Goal: Task Accomplishment & Management: Use online tool/utility

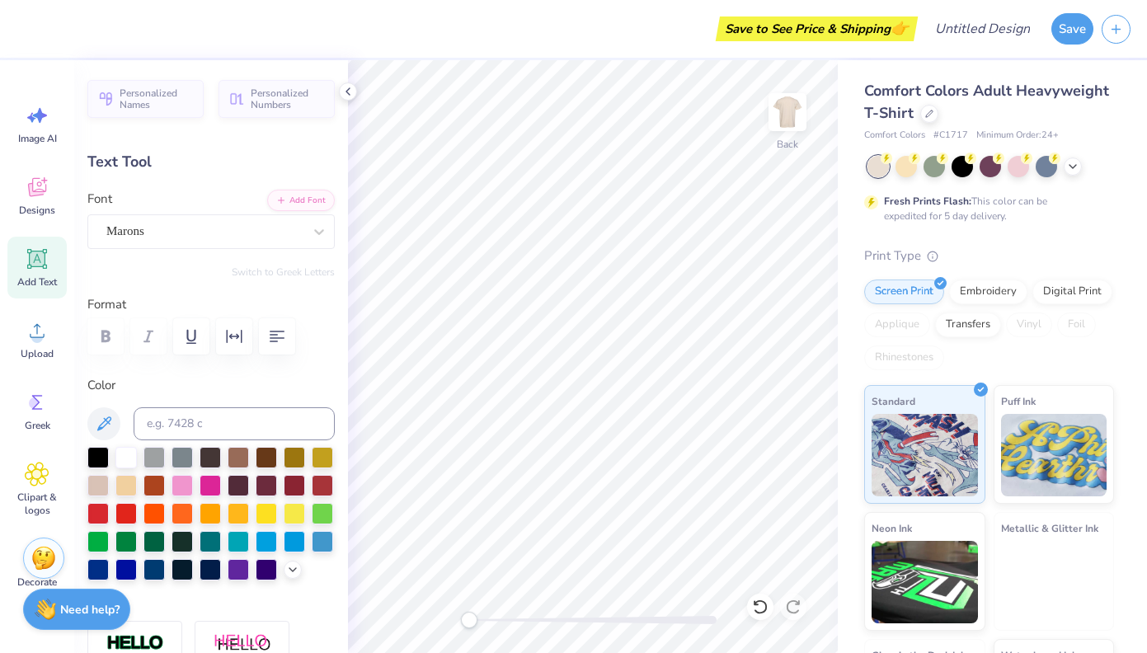
type textarea "ZTA"
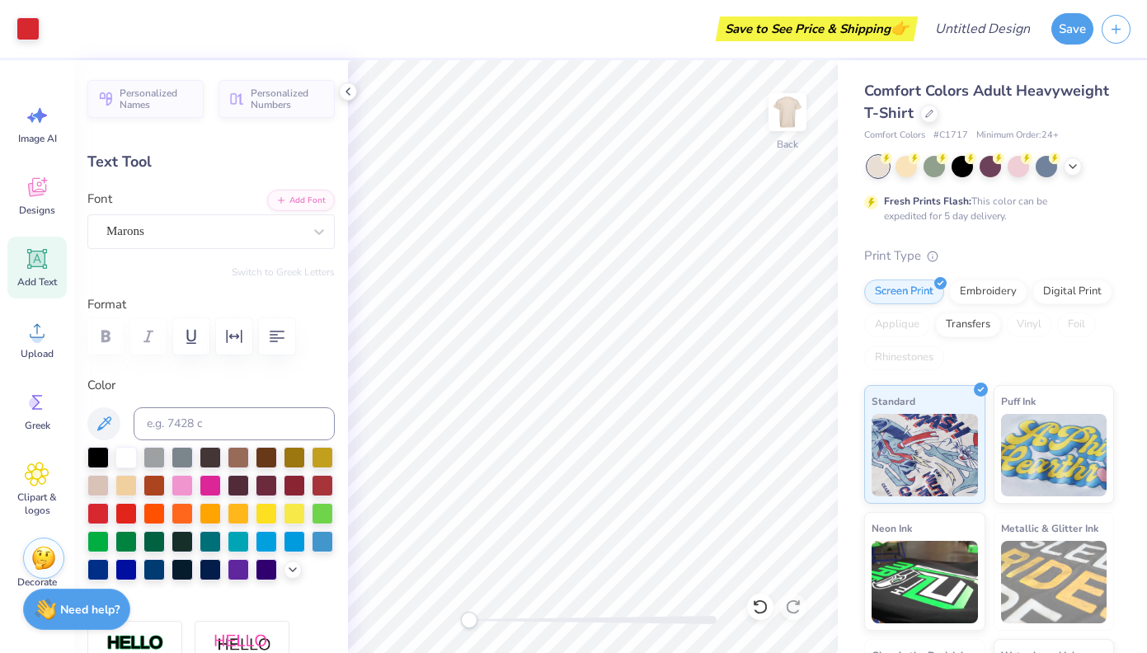
type input "4.00"
type input "1.45"
type textarea "zeta"
type input "1.09"
type input "0.93"
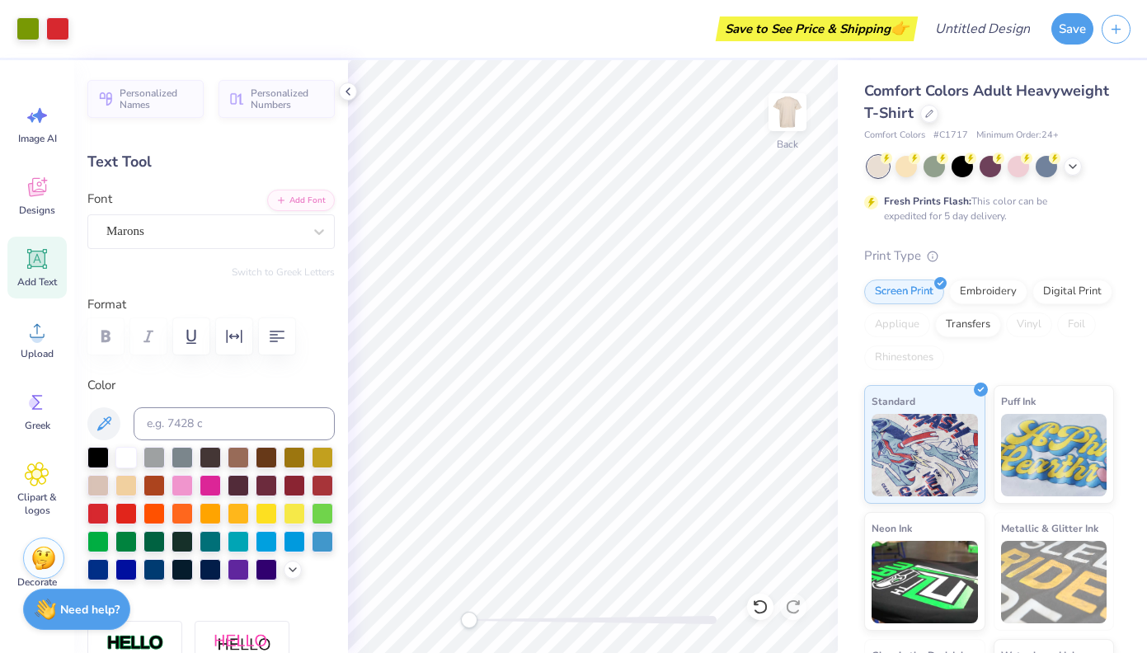
type input "6.32"
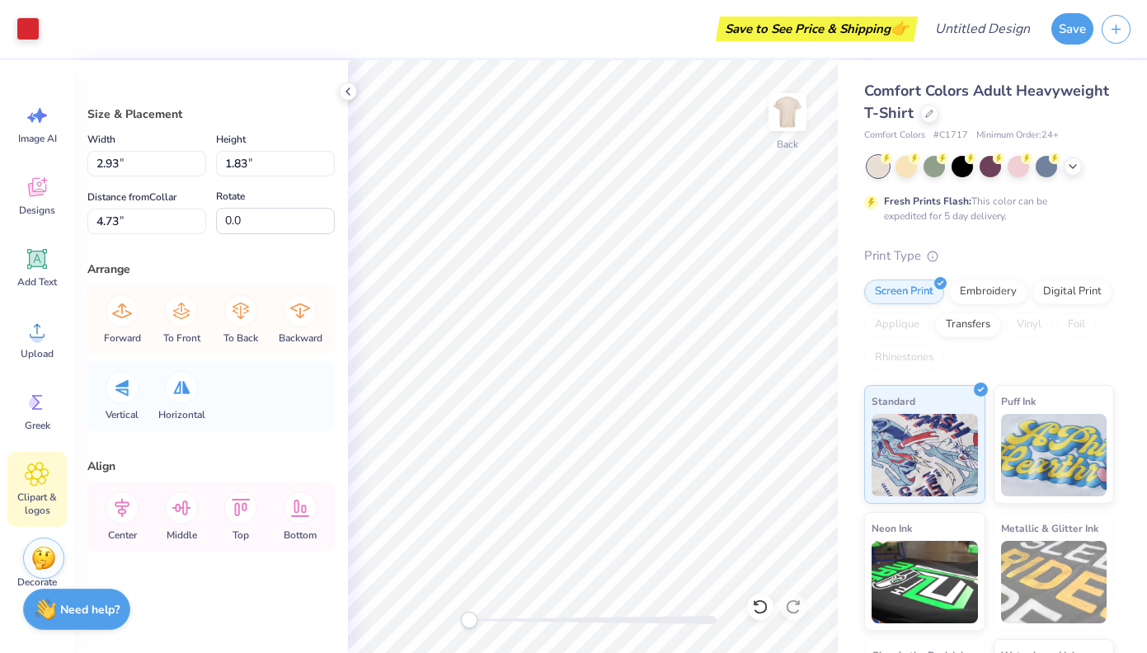
click at [37, 474] on icon at bounding box center [37, 474] width 10 height 10
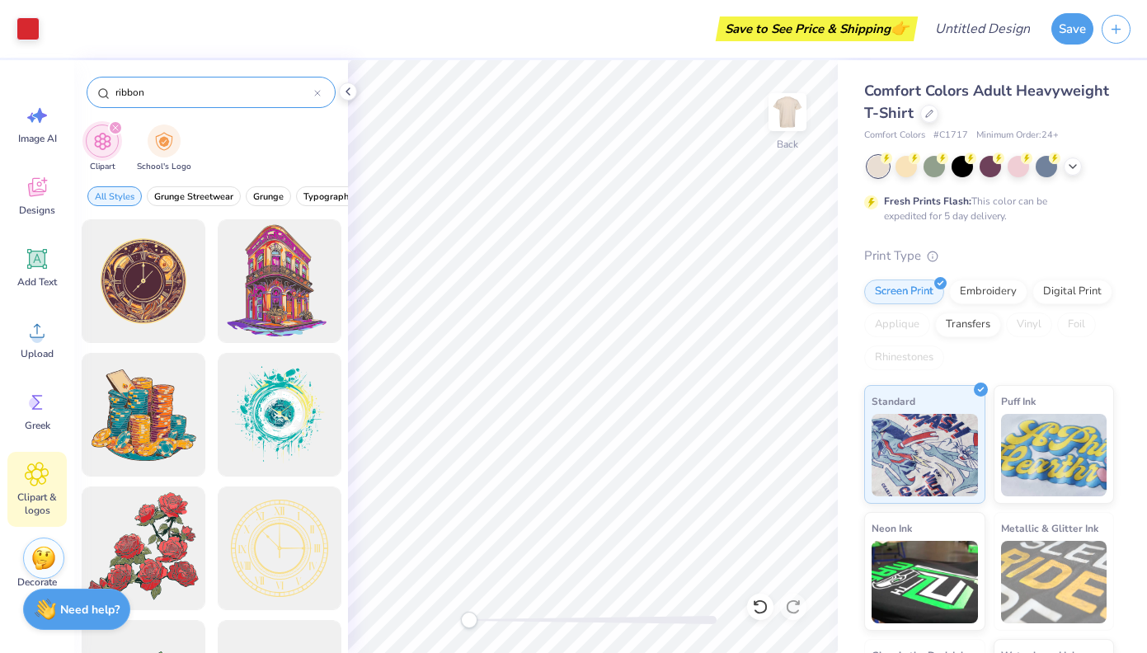
type input "ribbon"
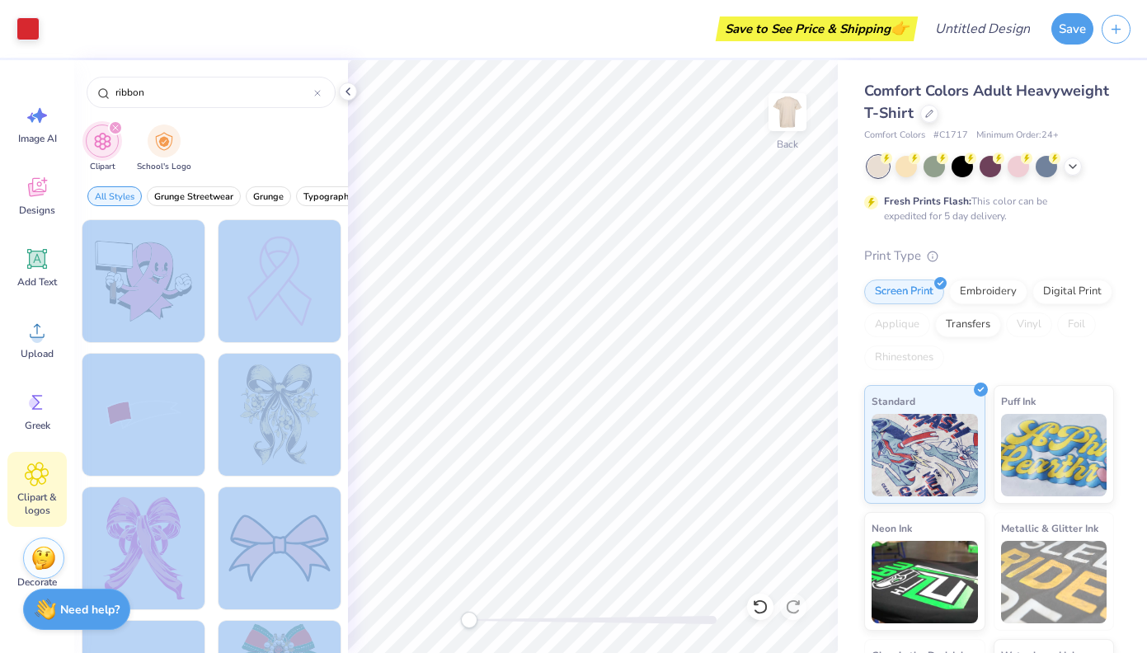
click at [459, 304] on div "Art colors Save to See Price & Shipping 👉 Design Title Save Image AI Designs Ad…" at bounding box center [573, 326] width 1147 height 653
click at [284, 279] on div at bounding box center [279, 282] width 136 height 136
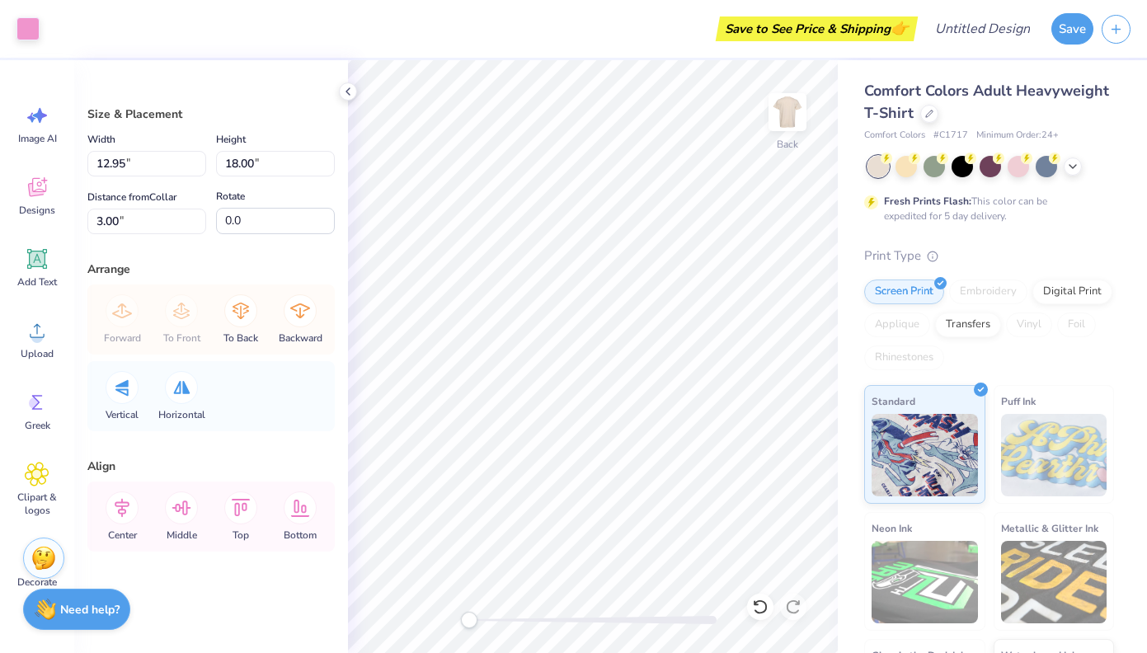
type input "3.74"
type input "5.20"
type input "2.93"
type input "1.83"
type input "4.73"
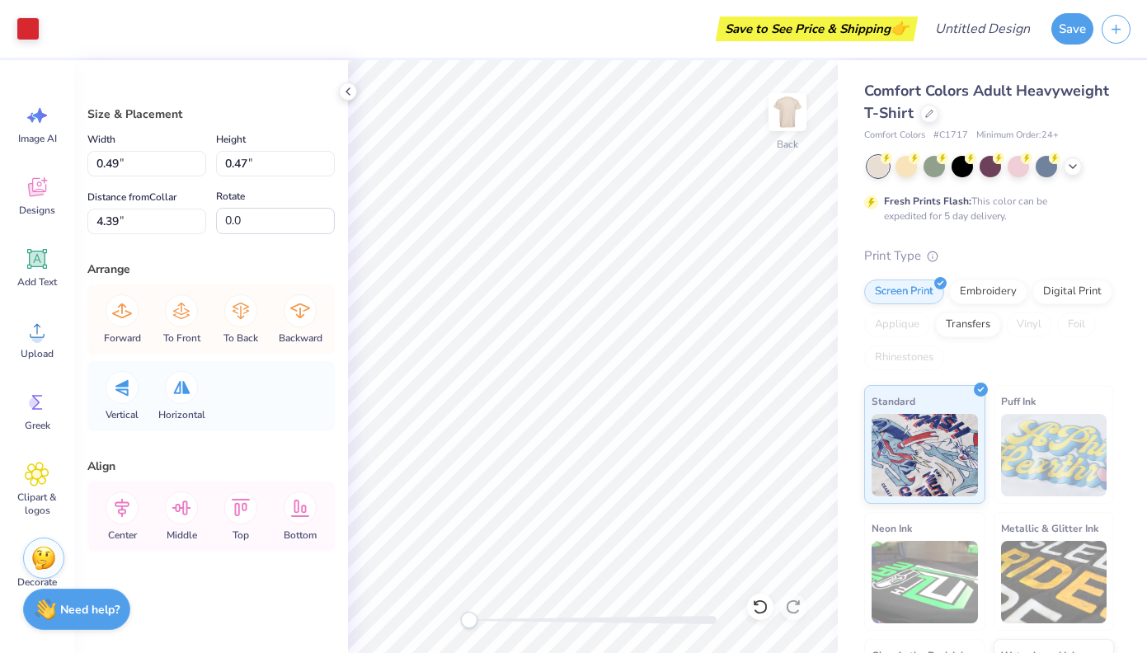
type input "3.74"
type input "5.20"
type input "3.00"
type input "2.16"
type input "3.00"
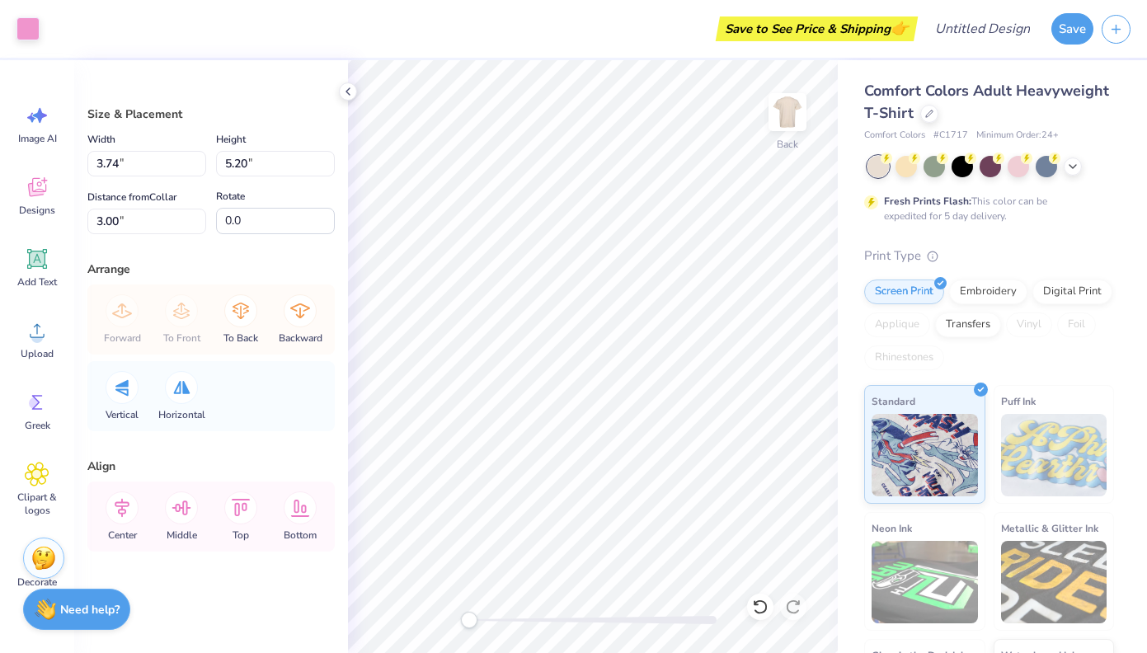
type input "3.55"
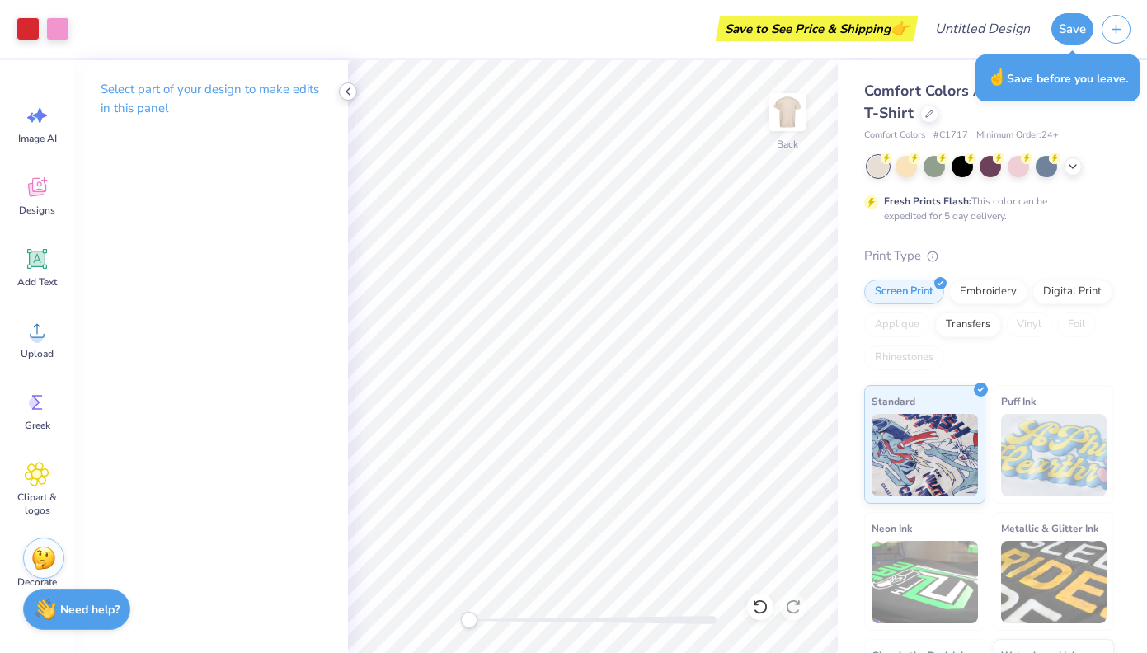
click at [350, 87] on icon at bounding box center [347, 91] width 13 height 13
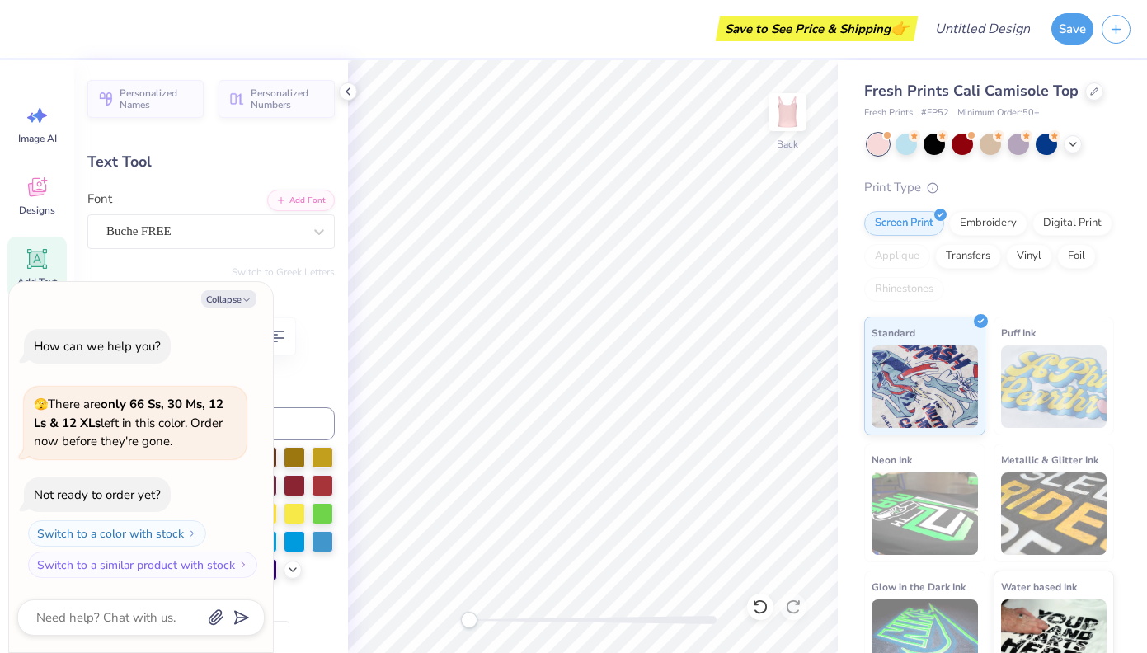
scroll to position [0, 6]
type textarea "x"
type textarea "ALPHA CHI OZMEGA"
type textarea "x"
type textarea "ALPHA CHI OMEGA"
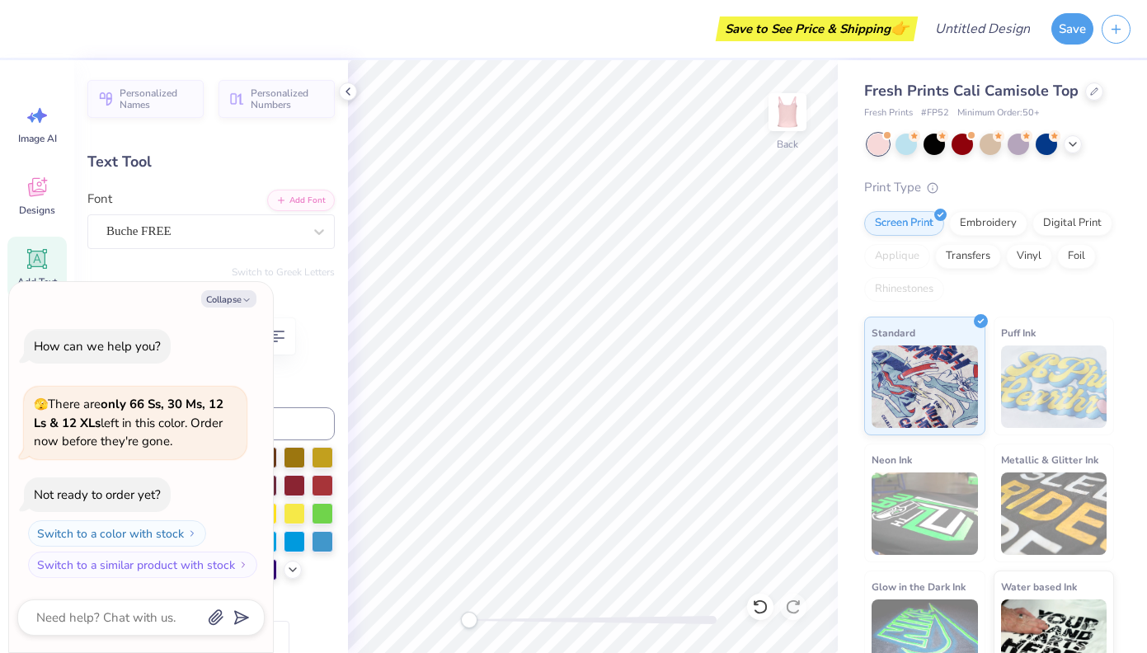
type textarea "x"
type textarea "ALPHA CHI MEGA"
type textarea "x"
type textarea "ALPHA CHIMEGA"
type textarea "x"
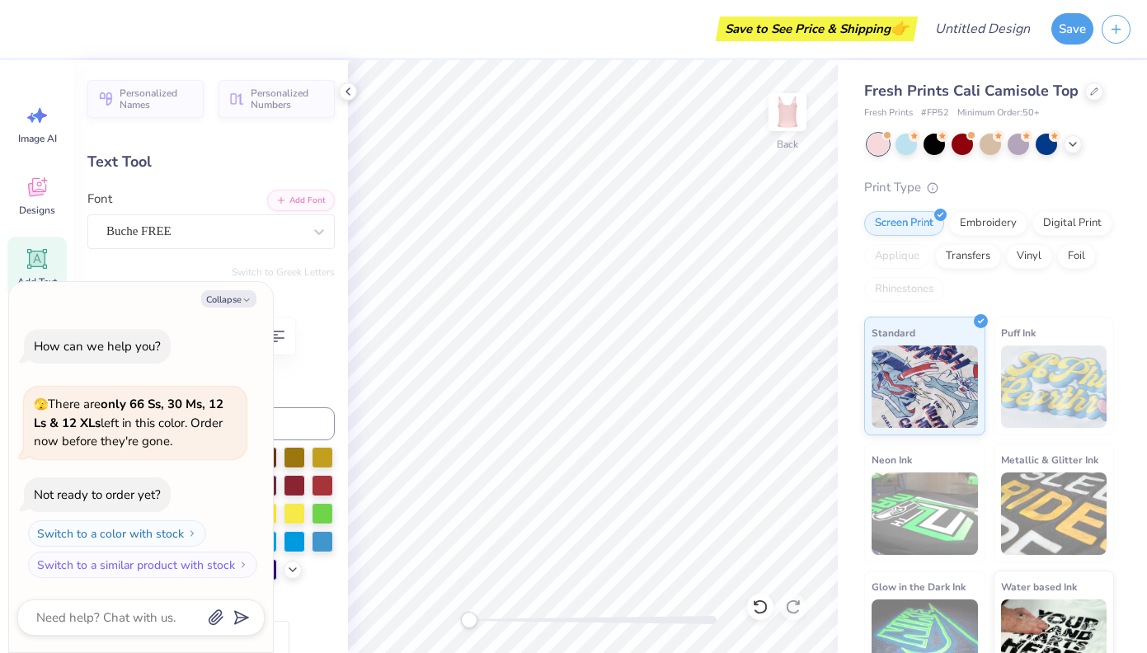
type textarea "ALPHA CHMEGA"
type textarea "x"
type textarea "ALPHA CMEGA"
type textarea "x"
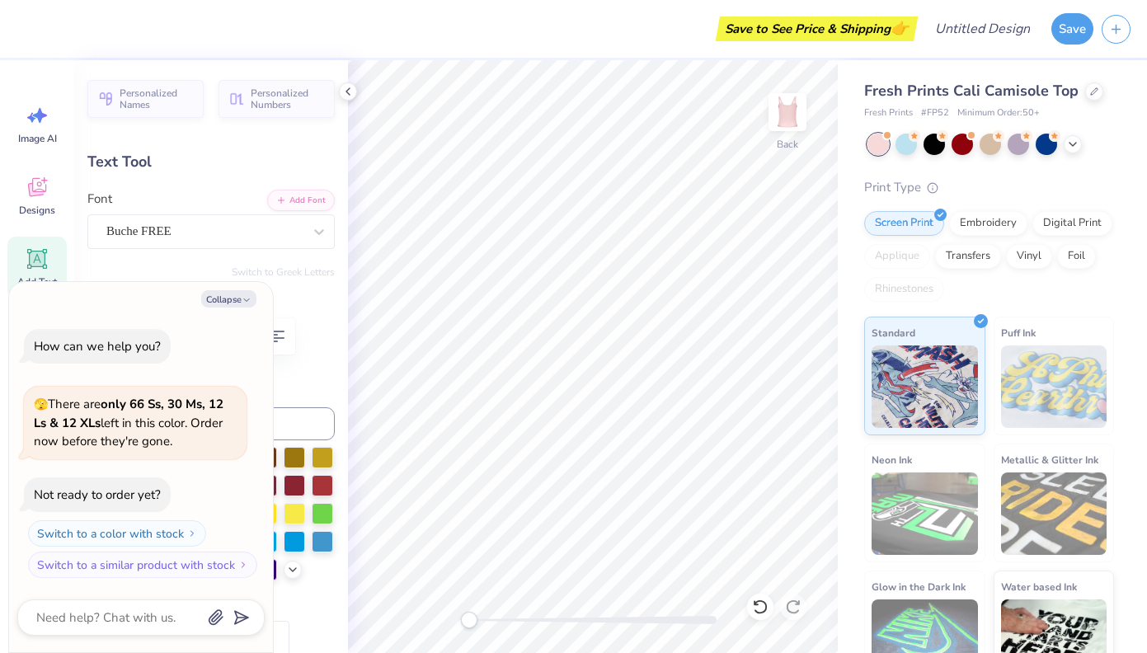
type textarea "ALPHA MEGA"
type textarea "x"
type textarea "Ze"
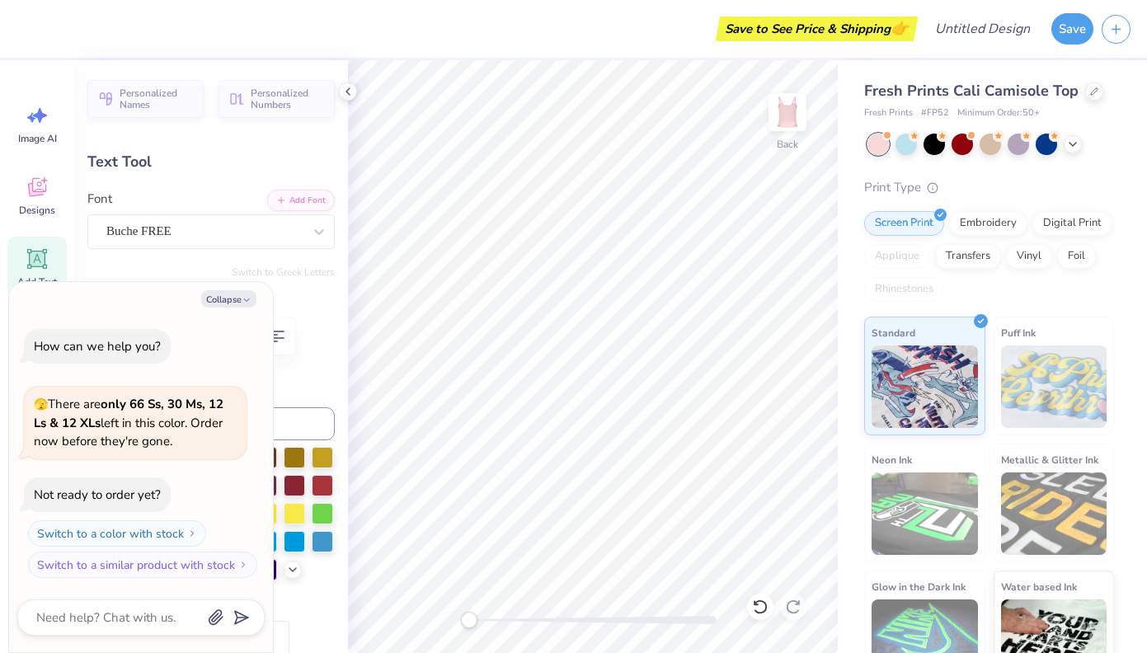
type textarea "x"
type textarea "Zet"
type textarea "x"
type textarea "Zeta"
type textarea "x"
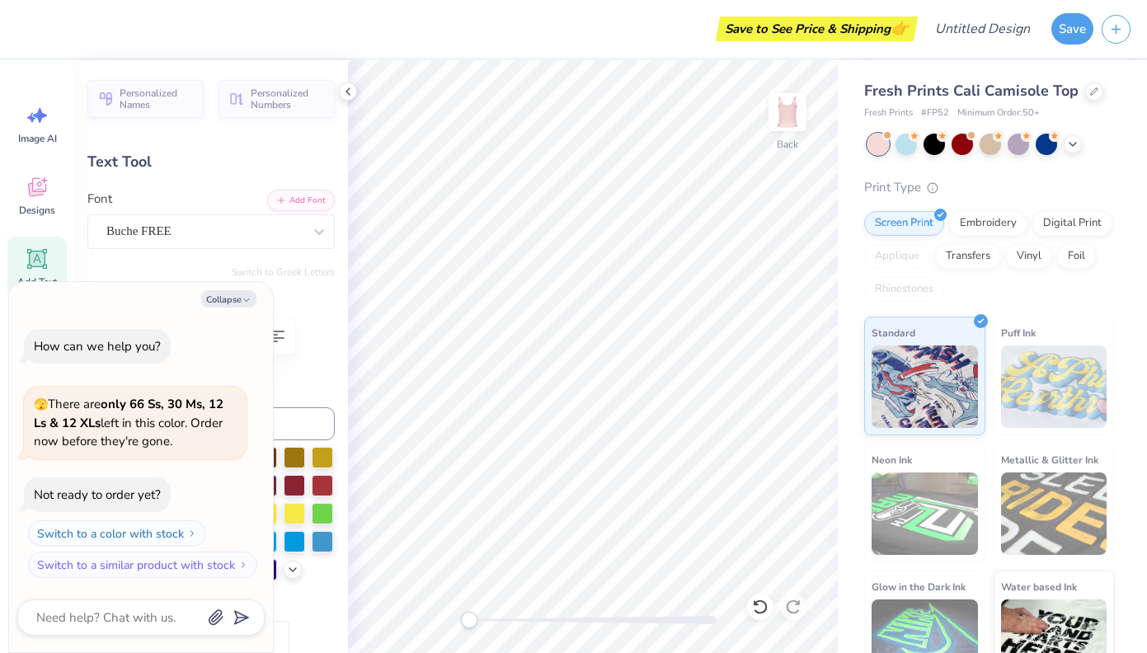
type textarea "Zeta"
type textarea "x"
type textarea "Zeta T"
type textarea "x"
type textarea "Zeta Ta"
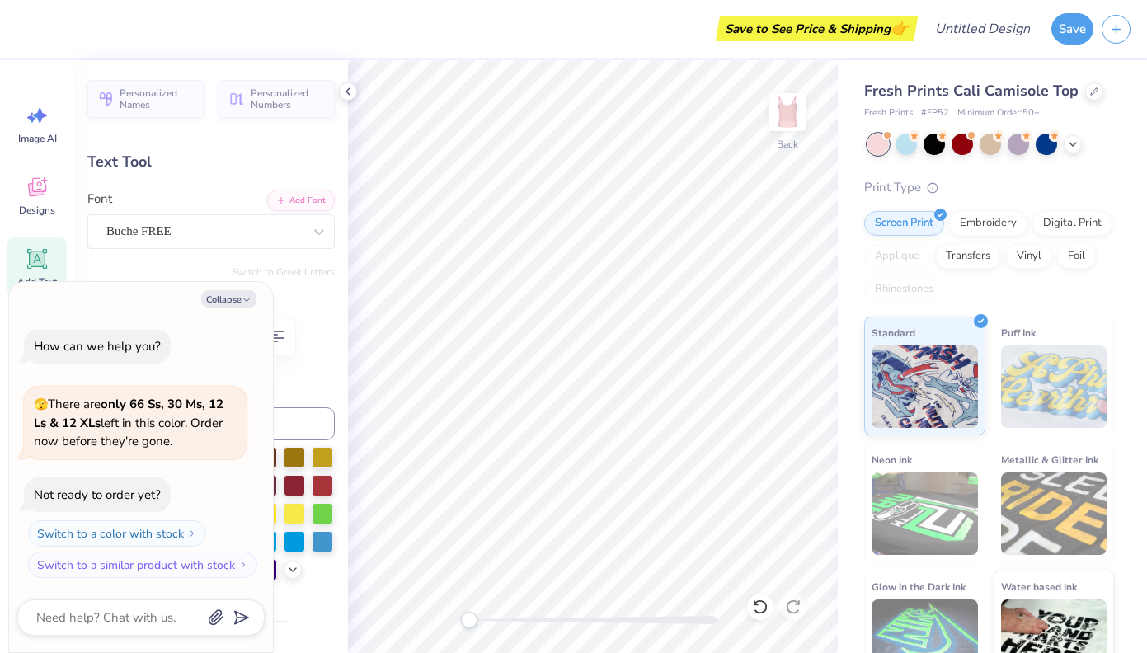
type textarea "x"
type textarea "Zeta Tau"
type textarea "x"
type textarea "Zeta Tau"
type textarea "x"
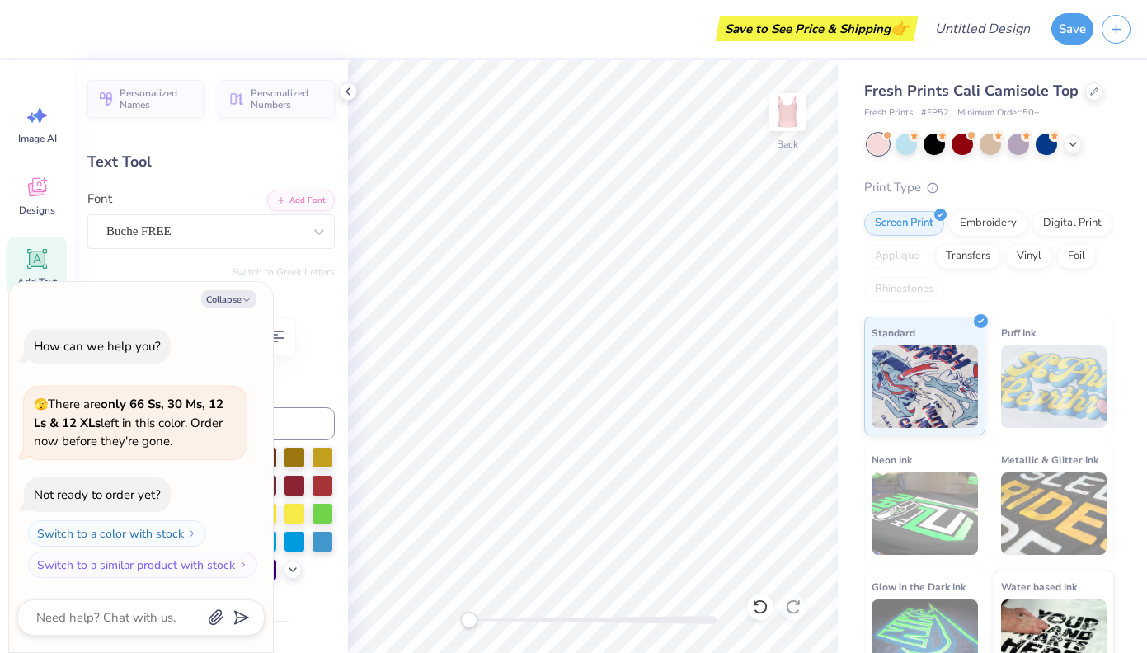
type textarea "Zeta Tau A"
type textarea "x"
type textarea "Zeta Tau Al"
type textarea "x"
type textarea "Zeta Tau Alp"
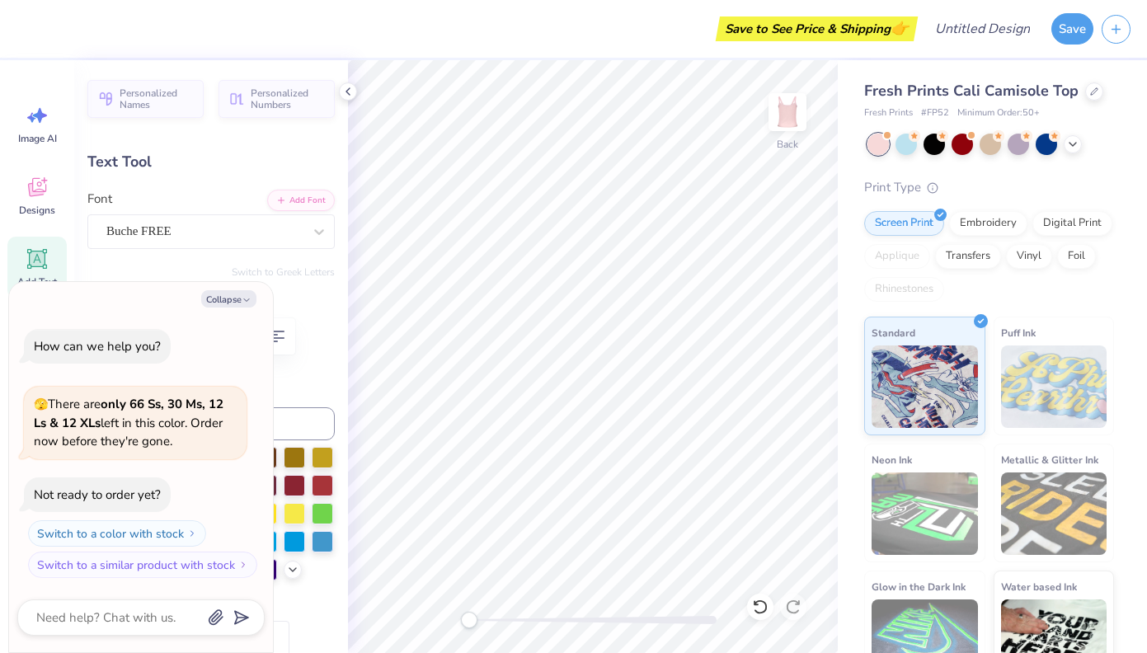
type textarea "x"
type textarea "Zeta Tau Alph"
type textarea "x"
type textarea "Zeta Tau Alpha"
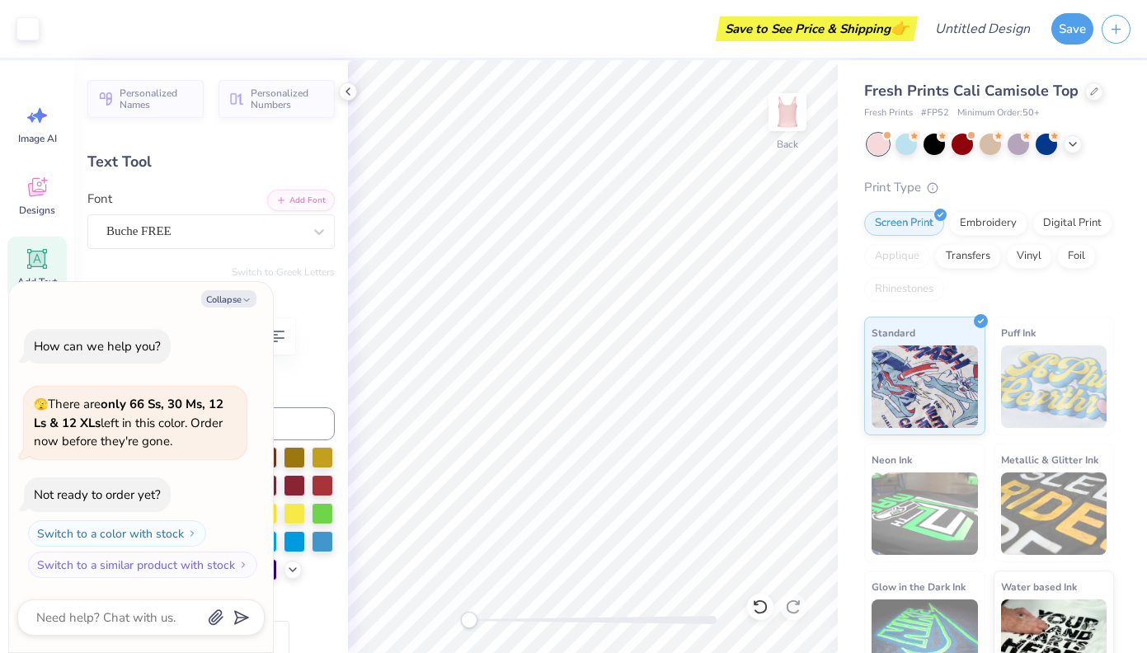
type textarea "x"
type input "2.90"
type input "0.31"
type input "4.23"
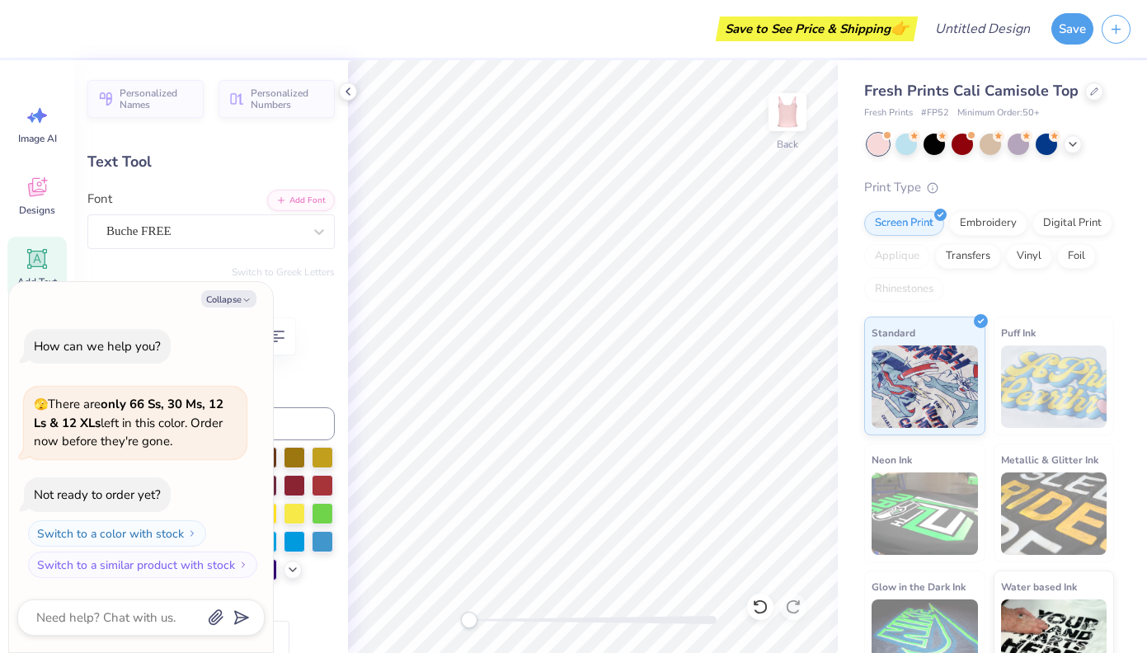
type textarea "x"
type textarea "F"
type textarea "x"
type textarea "Fo"
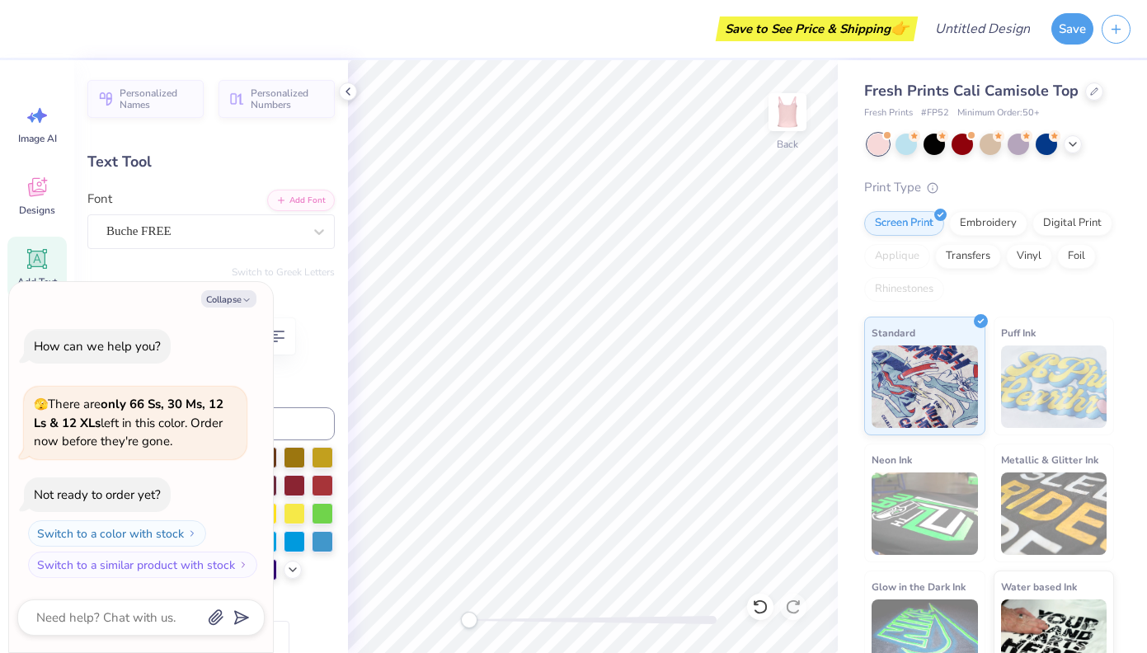
type textarea "x"
type textarea "For"
type textarea "x"
type textarea "For"
type textarea "x"
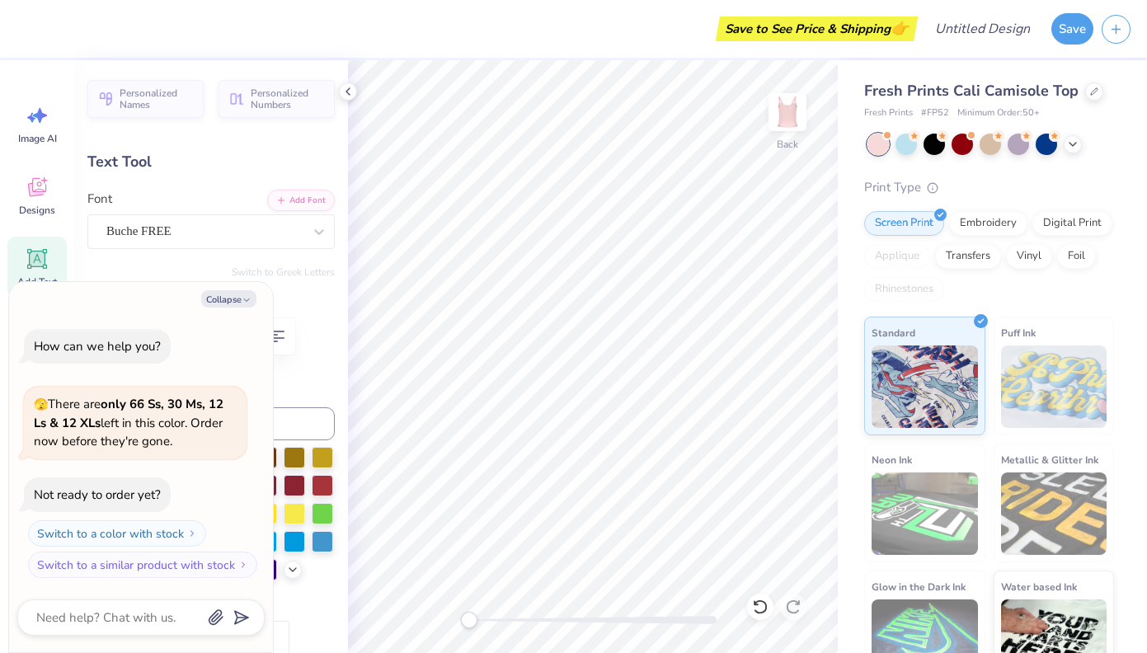
type textarea "For t"
type textarea "x"
type textarea "For th"
type textarea "x"
type textarea "For the"
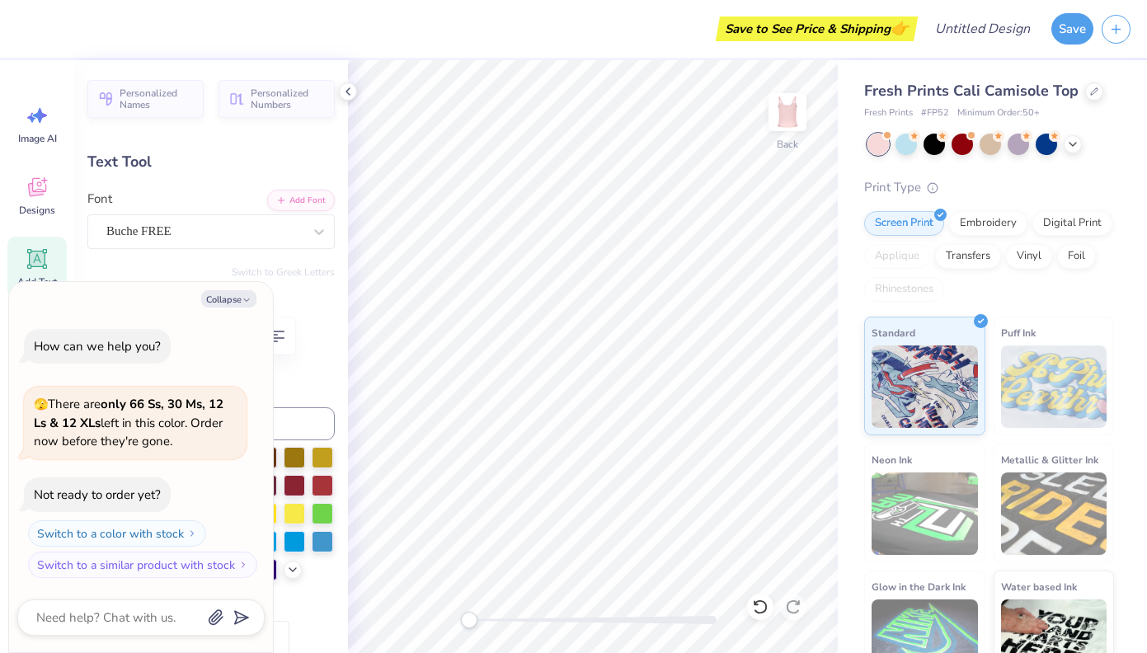
type textarea "x"
type textarea "For the o"
type textarea "x"
type textarea "For the on"
type textarea "x"
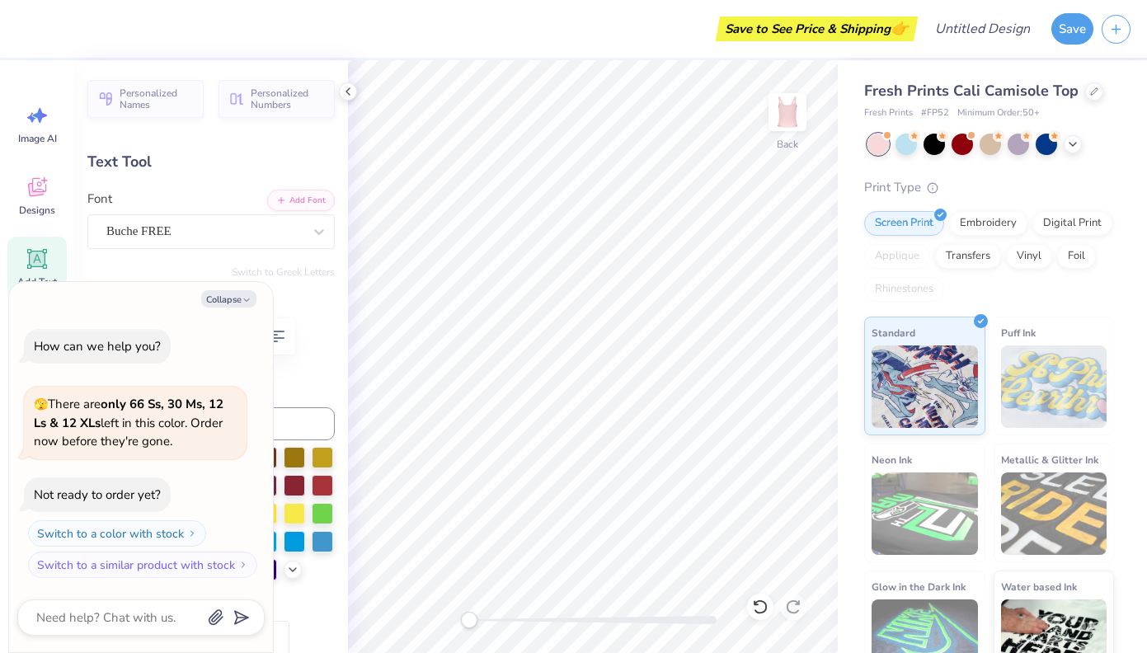
type textarea "For the one"
type textarea "x"
type textarea "For the one"
type textarea "x"
type textarea "For the one i"
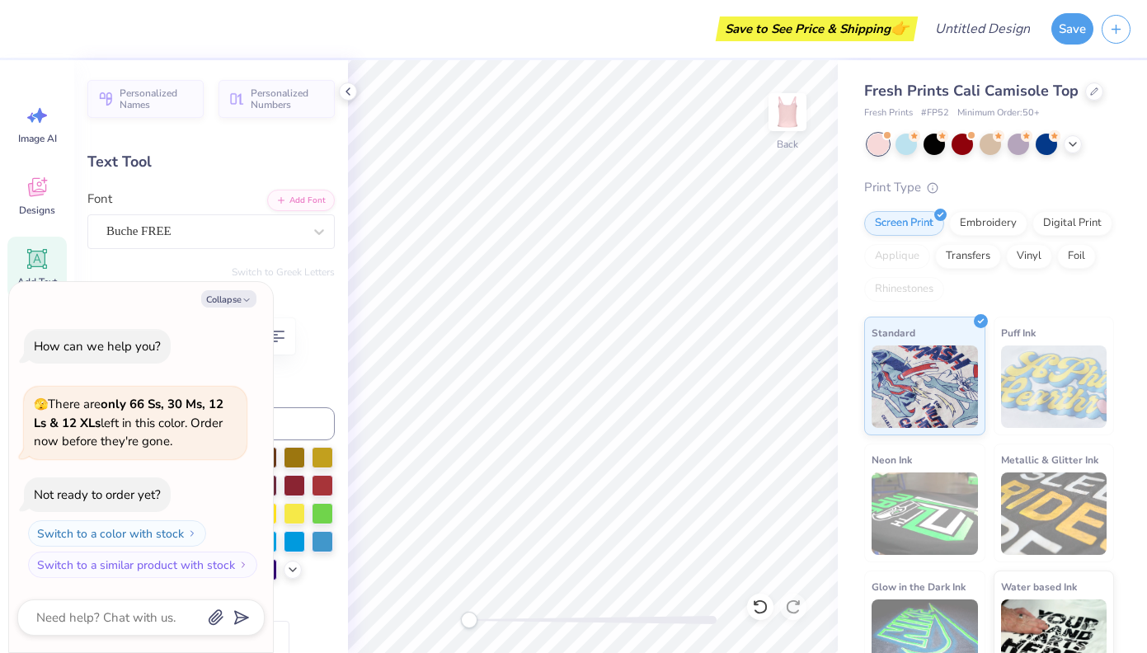
type textarea "x"
type textarea "For the one in"
type textarea "x"
type textarea "For the one in 9"
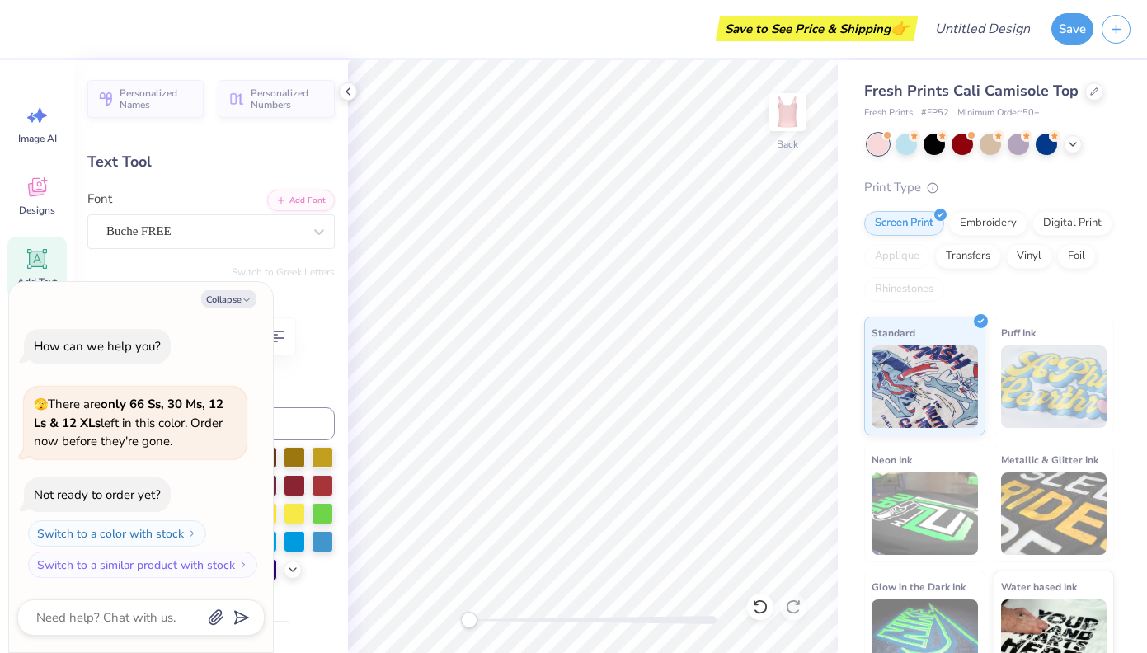
type textarea "x"
type textarea "For the one in"
type textarea "x"
type textarea "For the one in 8"
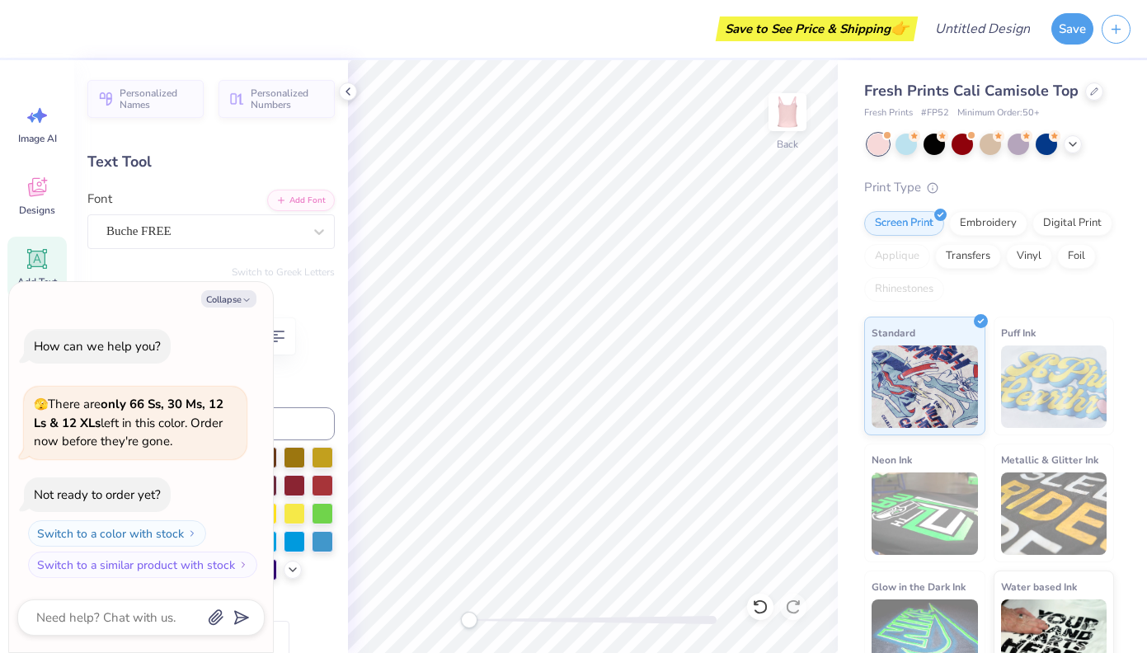
type textarea "x"
type textarea "For the onein 8"
type textarea "x"
type textarea "For the onin 8"
type textarea "x"
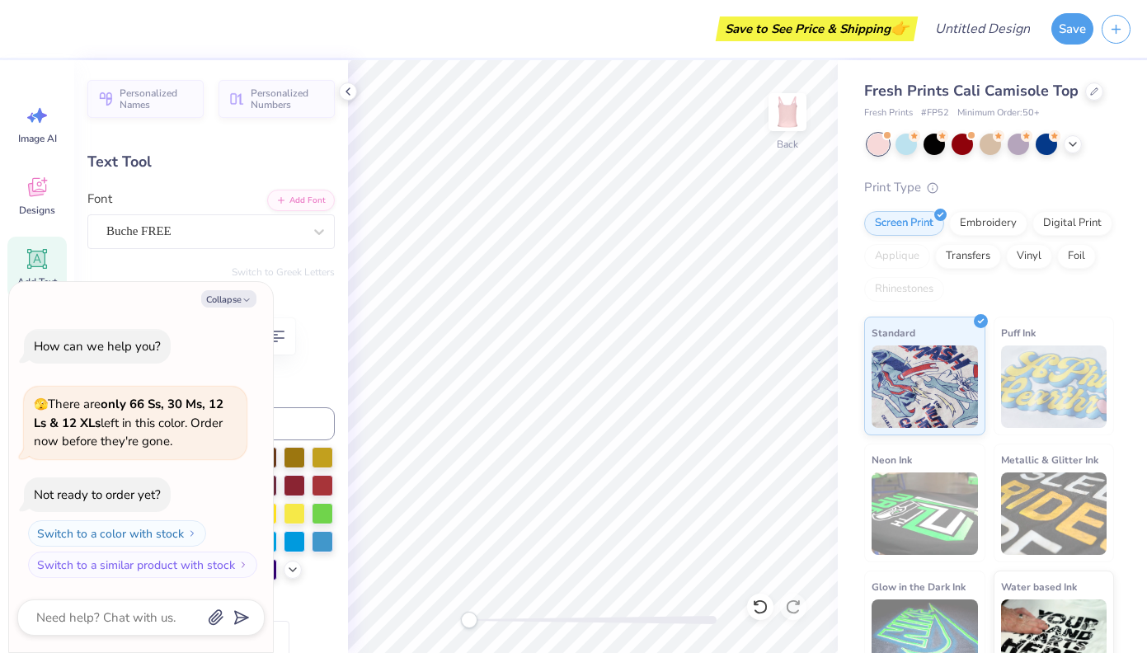
type textarea "For the on in 8"
type textarea "x"
type textarea "For the onin 8"
type textarea "x"
type textarea "For the onein 8"
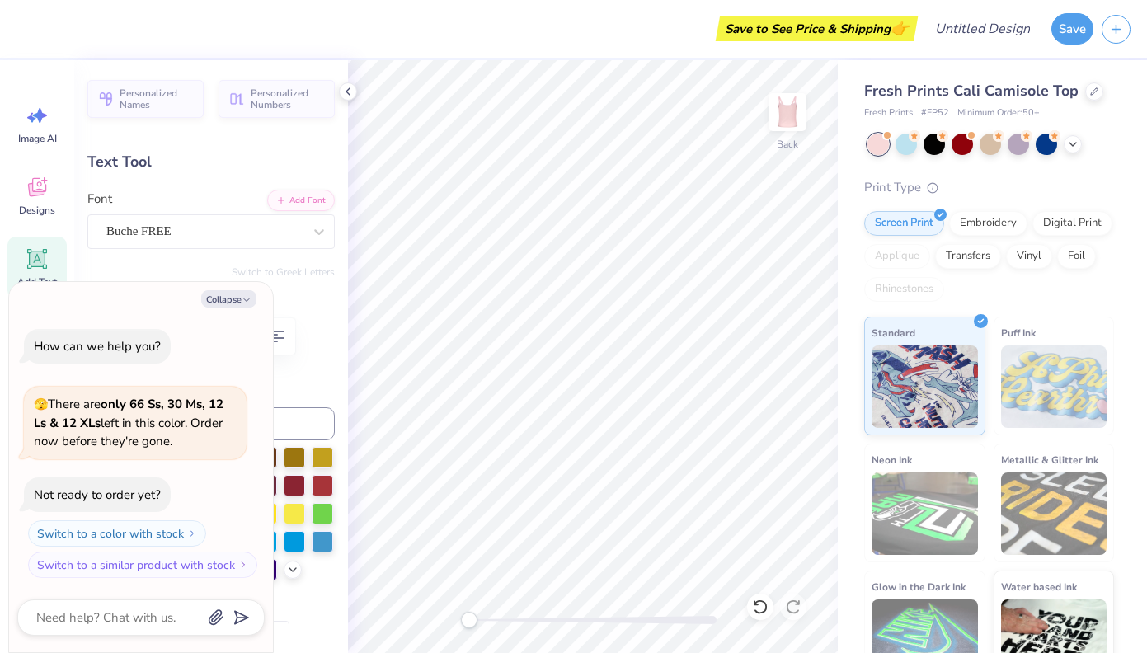
type textarea "x"
type textarea "For the one in 8"
type textarea "x"
type textarea "For the onein 8"
type textarea "x"
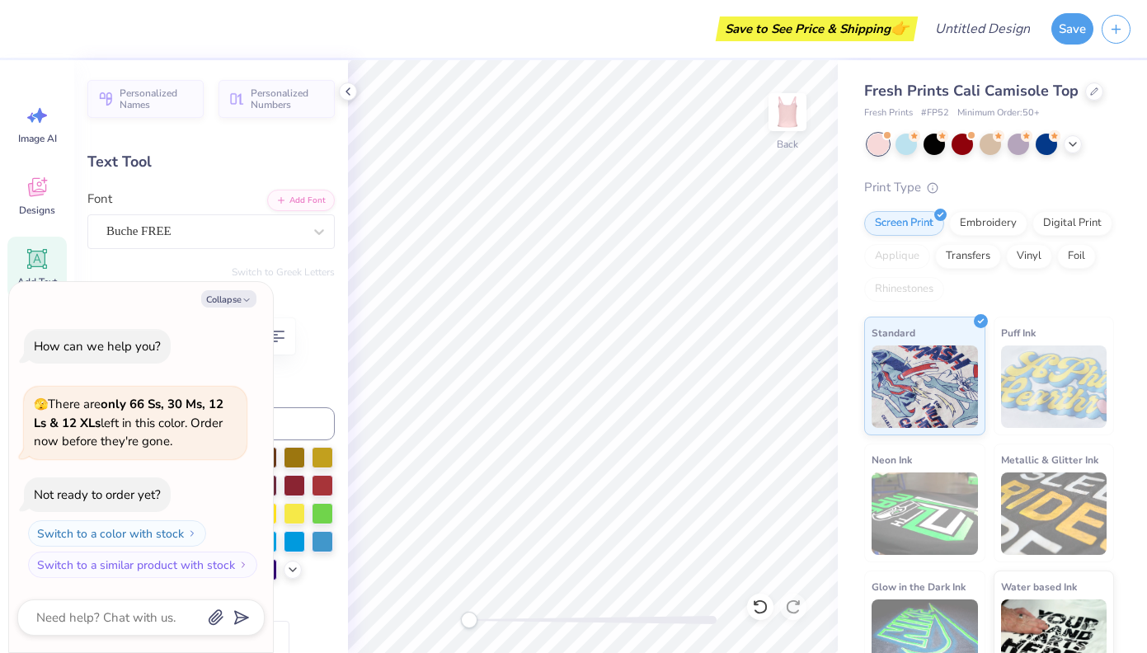
type textarea "For the onin 8"
type textarea "x"
type textarea "For the oin 8"
type textarea "x"
type textarea "For the in 8"
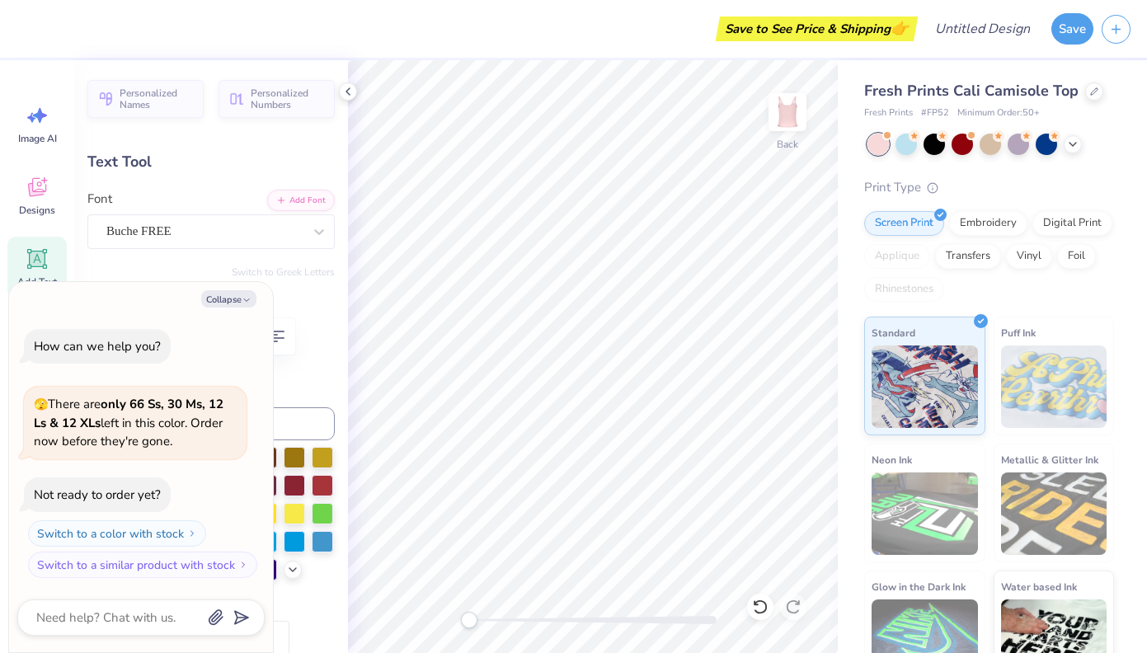
type textarea "x"
type textarea "For thein 8"
type textarea "x"
type textarea "For the in 8"
type textarea "x"
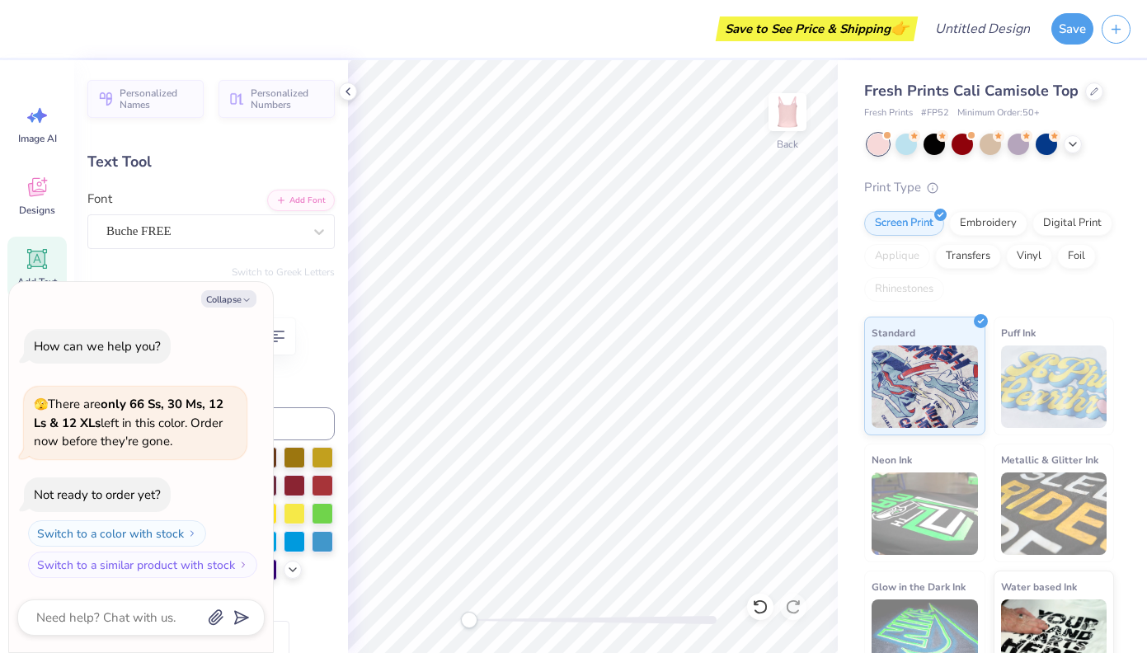
type textarea "For the 1in 8"
type textarea "x"
type textarea "For the 1 in 8"
type textarea "x"
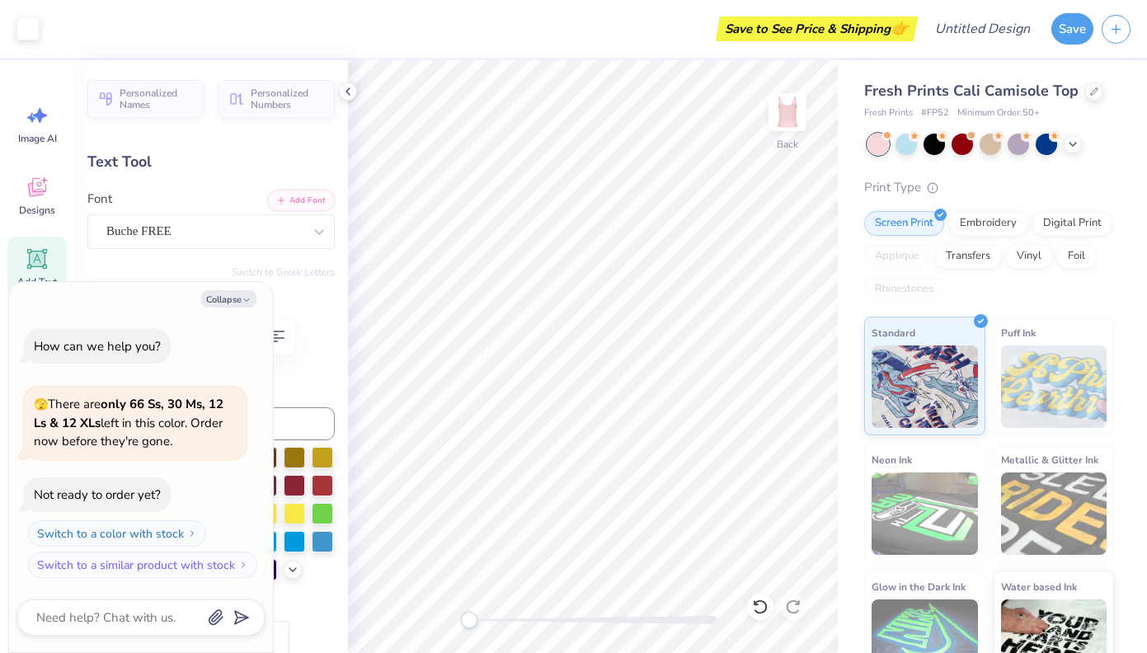
type input "2.66"
click at [614, 319] on div "Hold “Option ⌥” to see the space between elements." at bounding box center [645, 297] width 175 height 48
type textarea "x"
type input "2.08"
type input "0.47"
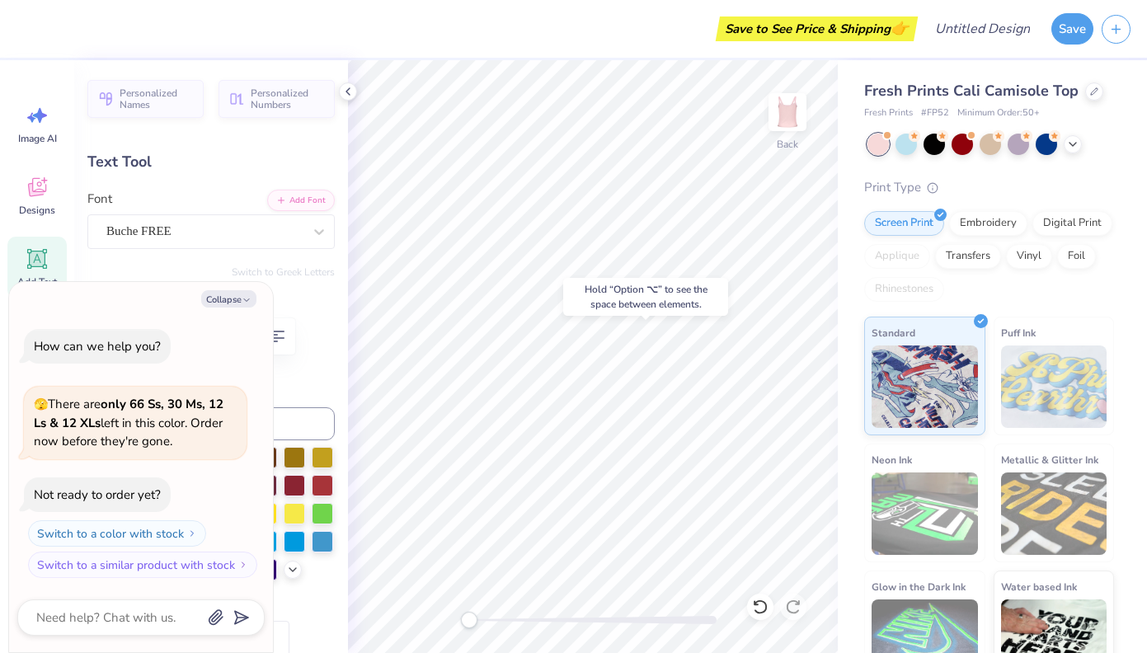
type input "3.53"
type textarea "x"
type textarea "Est. 1"
type textarea "x"
type textarea "Est. 18"
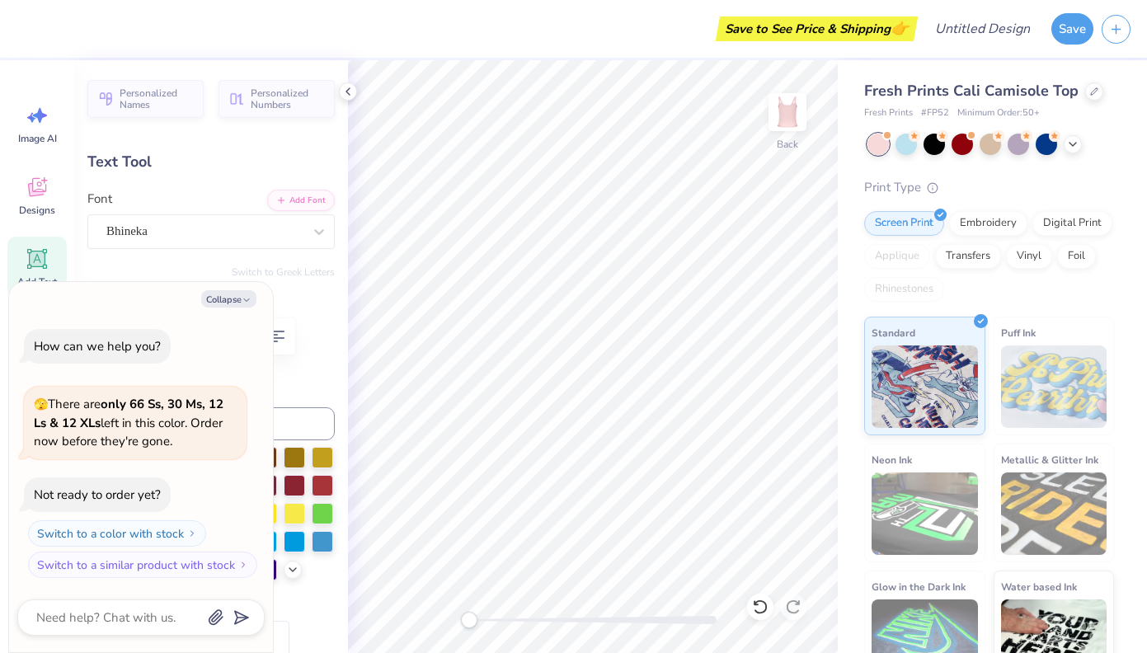
type textarea "x"
type textarea "Est. 189"
type textarea "x"
type textarea "Est. 1898"
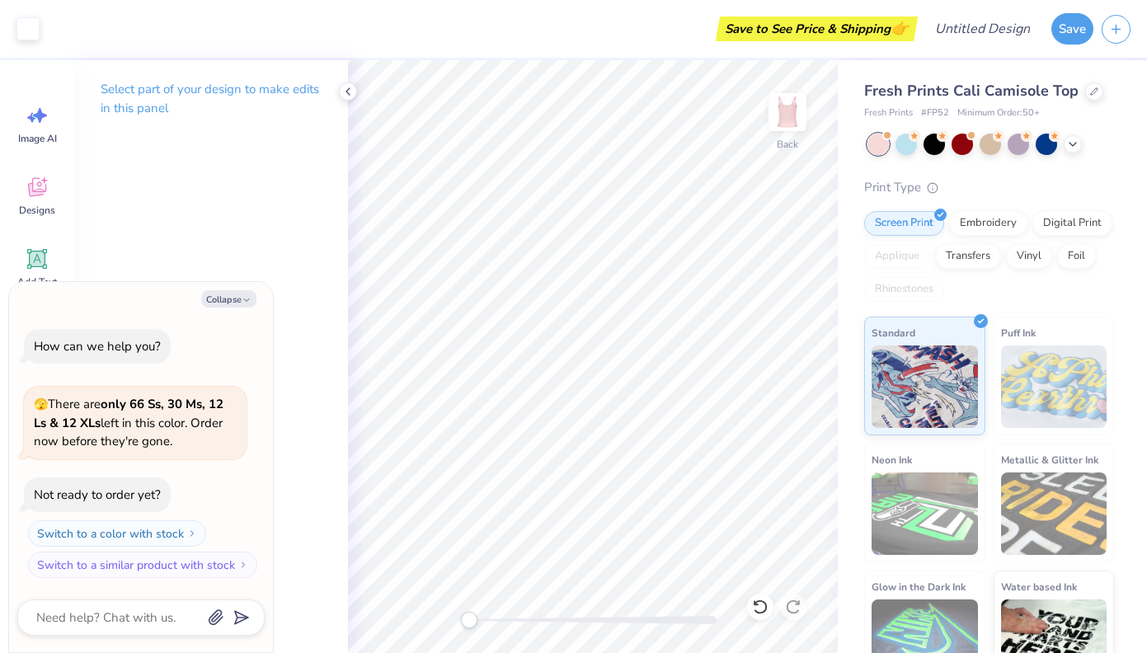
click at [266, 278] on div "Select part of your design to make edits in this panel" at bounding box center [211, 356] width 274 height 593
click at [247, 258] on div "Select part of your design to make edits in this panel" at bounding box center [211, 356] width 274 height 593
click at [236, 308] on button "Collapse" at bounding box center [228, 298] width 55 height 17
type textarea "x"
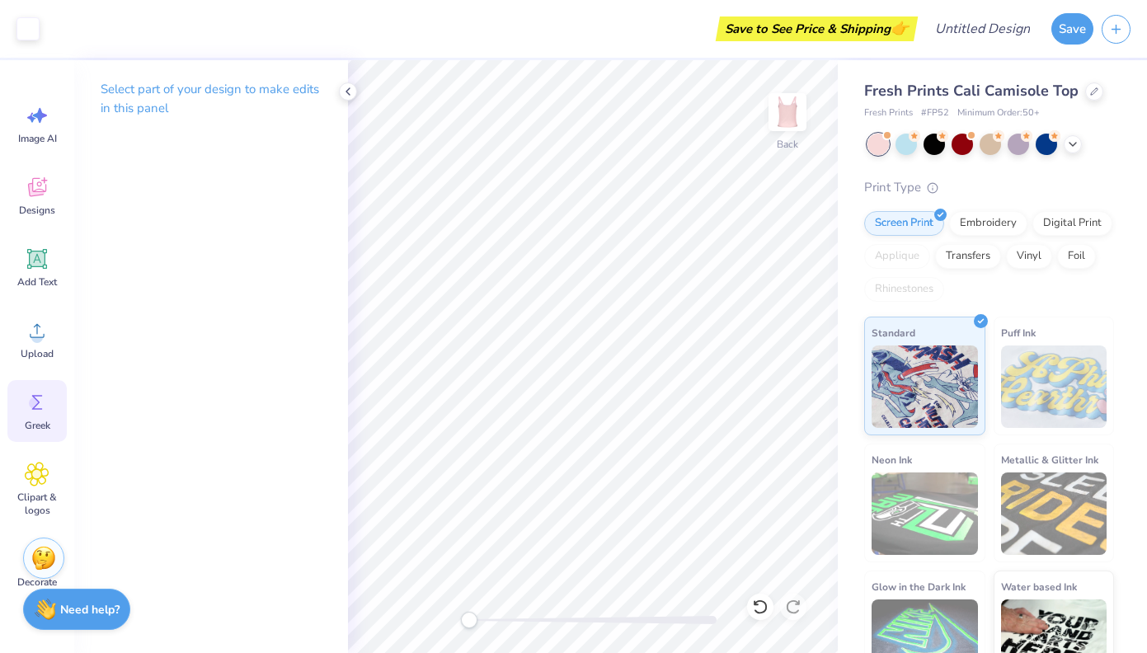
click at [35, 429] on span "Greek" at bounding box center [38, 425] width 26 height 13
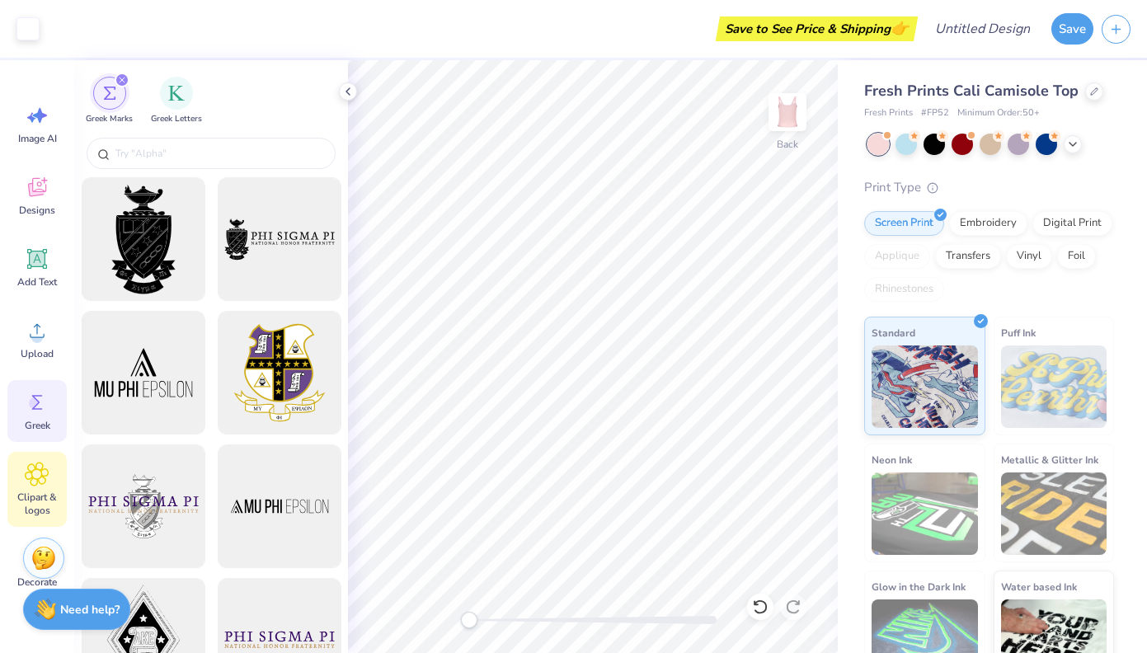
click at [35, 488] on div "Clipart & logos" at bounding box center [36, 489] width 59 height 75
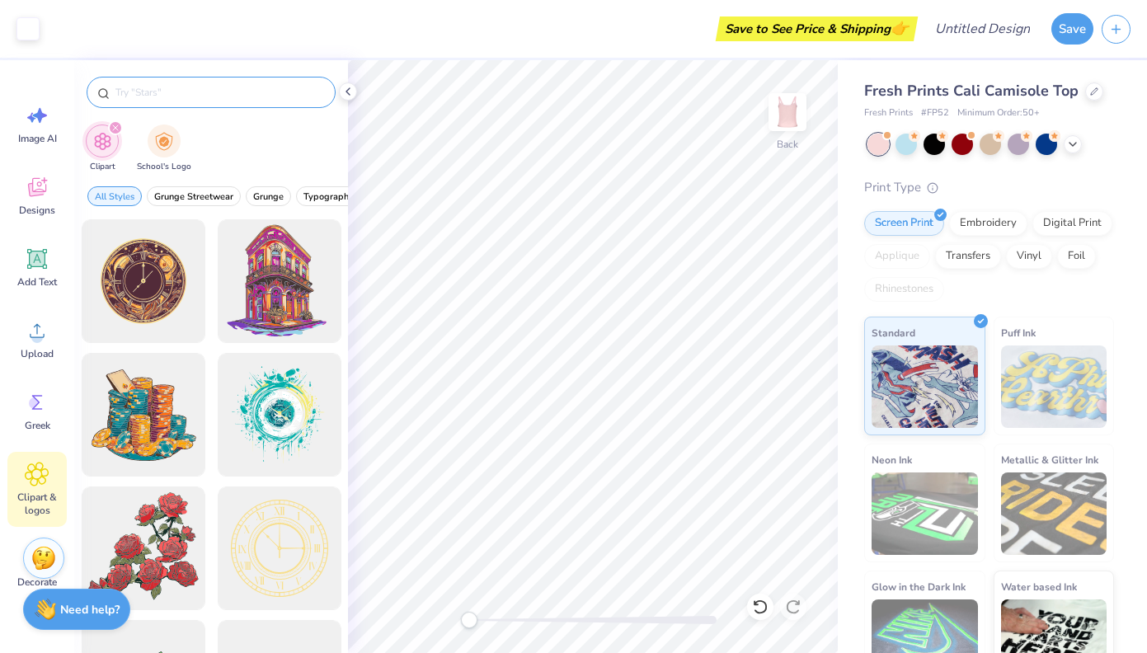
click at [183, 101] on div at bounding box center [211, 92] width 249 height 31
click at [183, 92] on input "text" at bounding box center [219, 92] width 211 height 16
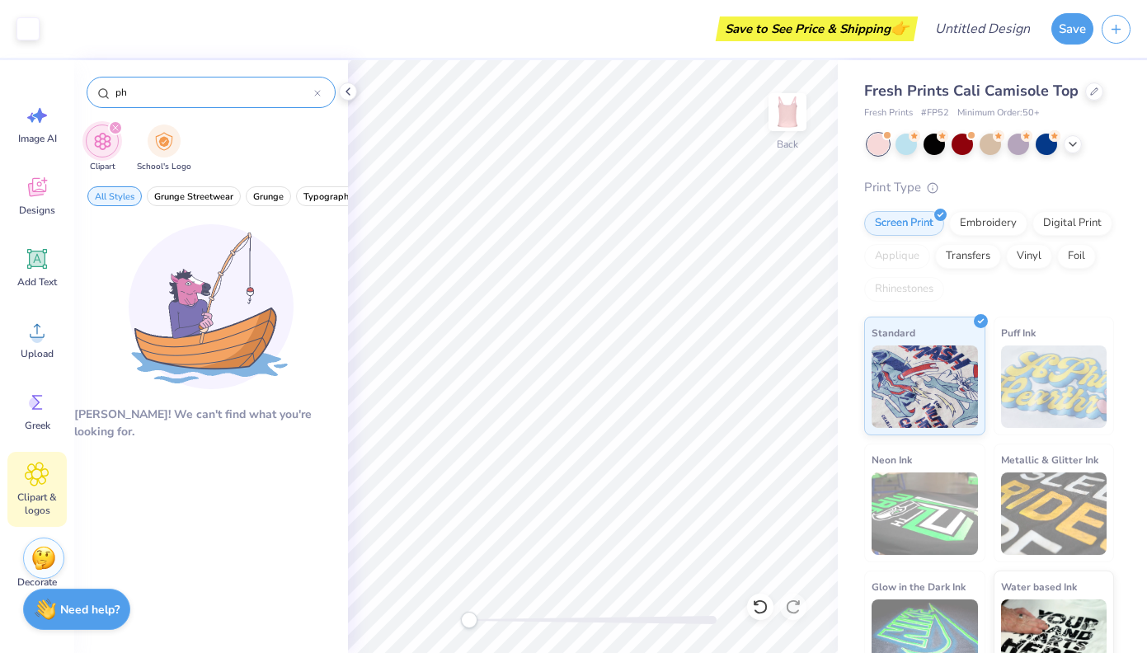
type input "p"
type input "ribbon"
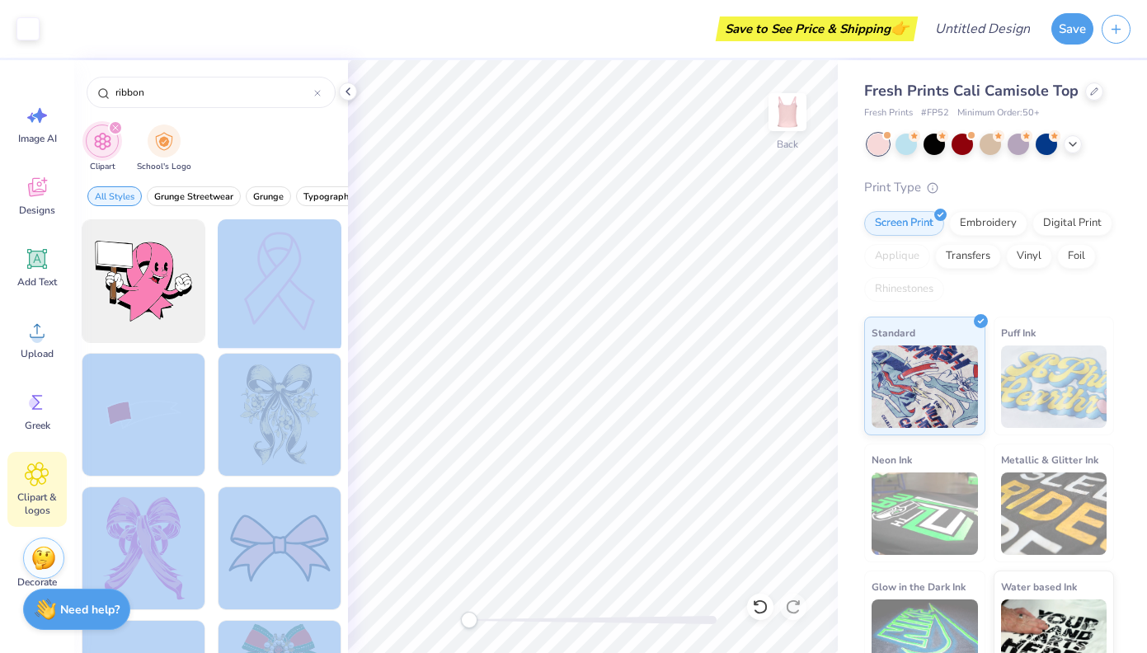
click at [604, 318] on div "Art colors Save to See Price & Shipping 👉 Design Title Save Image AI Designs Ad…" at bounding box center [573, 326] width 1147 height 653
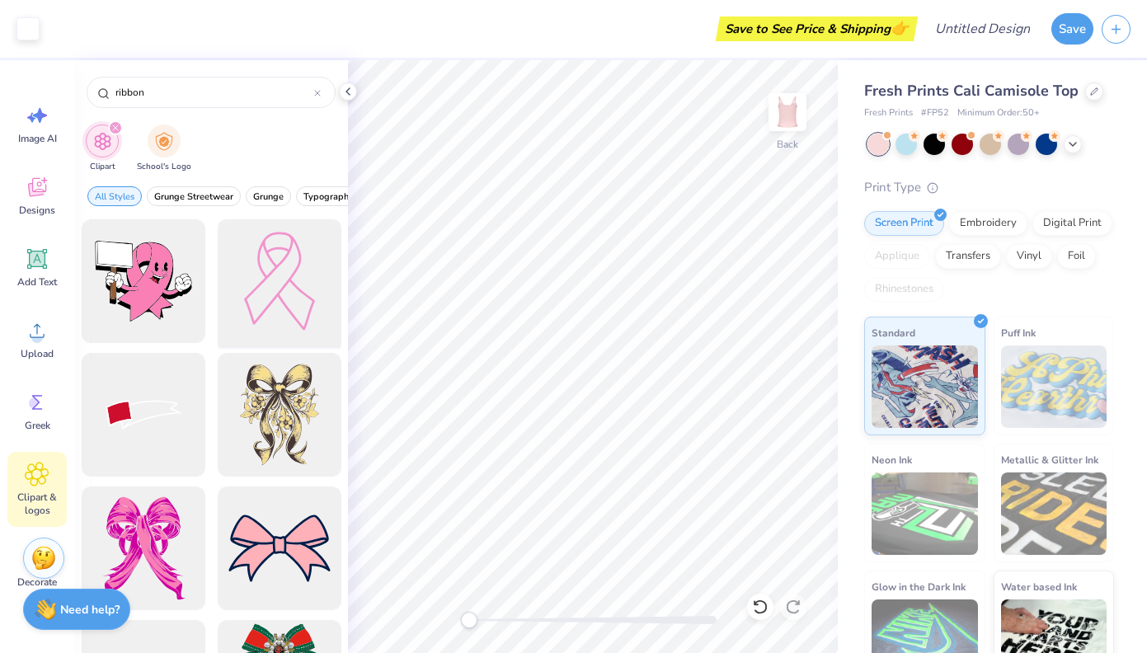
click at [324, 319] on div at bounding box center [279, 282] width 136 height 136
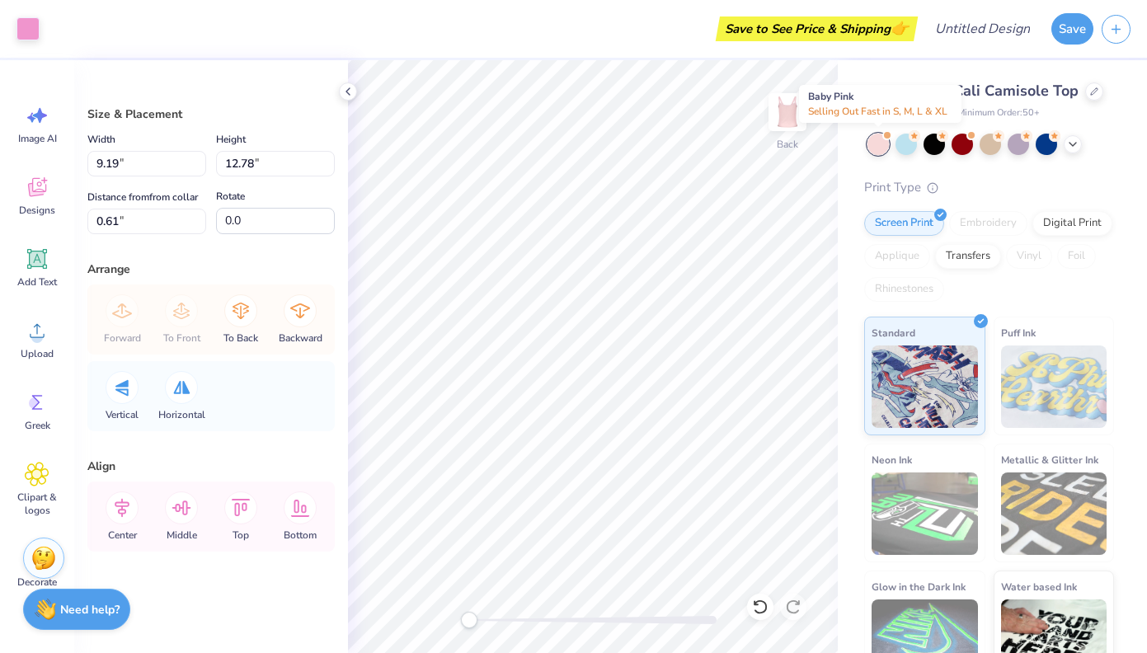
click at [868, 148] on div at bounding box center [878, 144] width 21 height 21
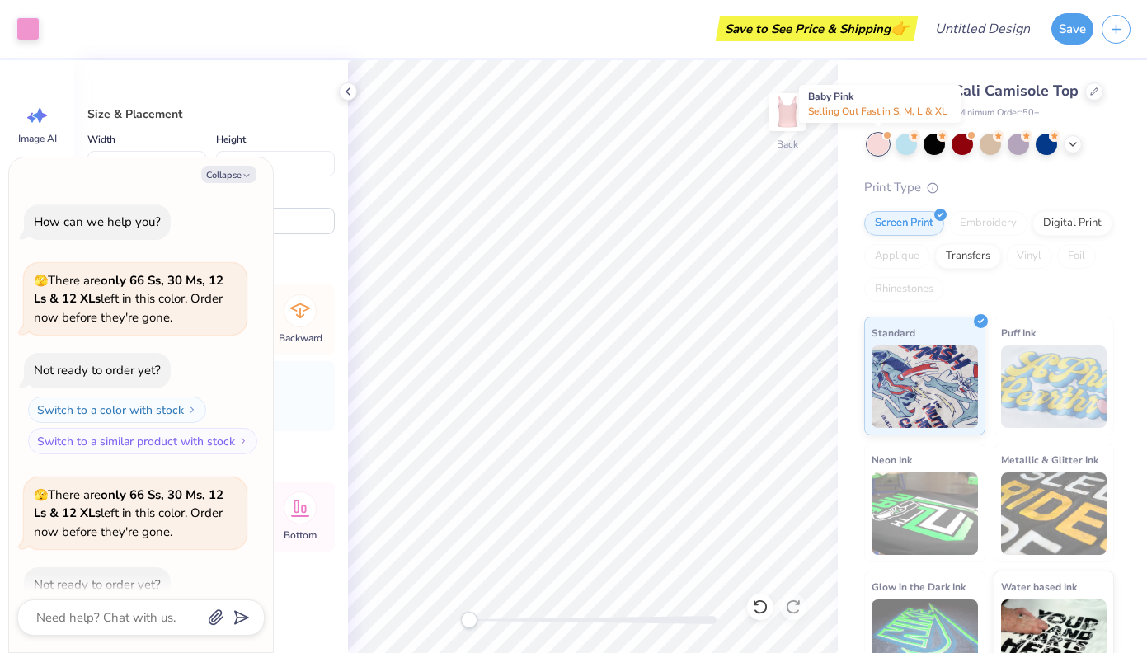
scroll to position [87, 0]
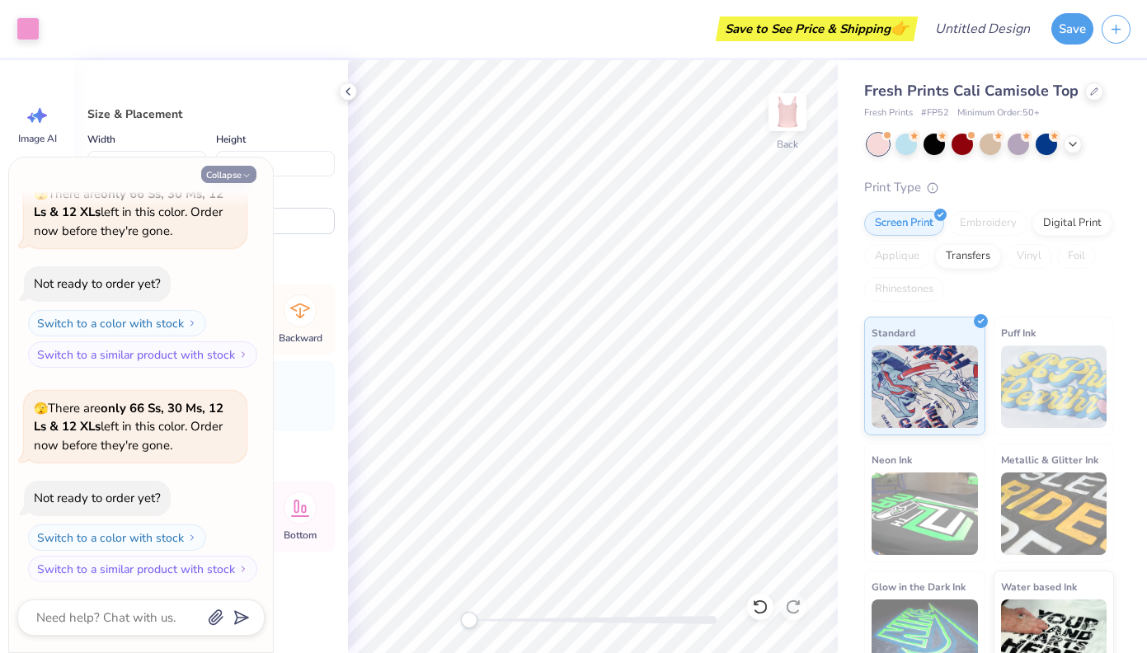
click at [227, 176] on button "Collapse" at bounding box center [228, 174] width 55 height 17
type textarea "x"
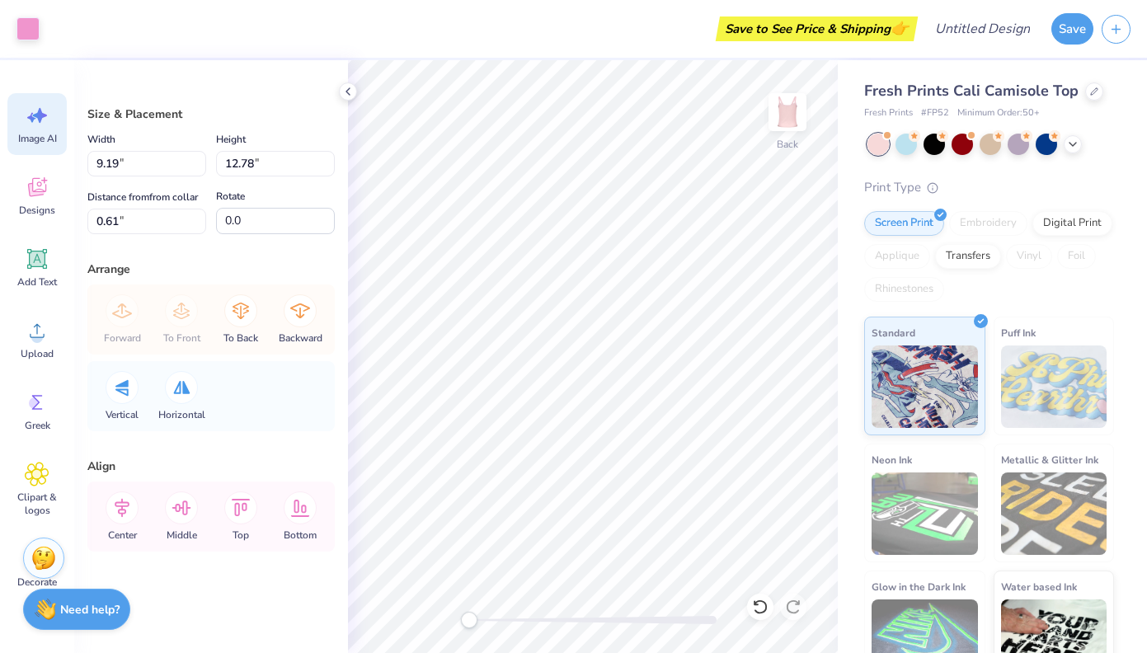
click at [42, 128] on div "Image AI" at bounding box center [36, 124] width 59 height 62
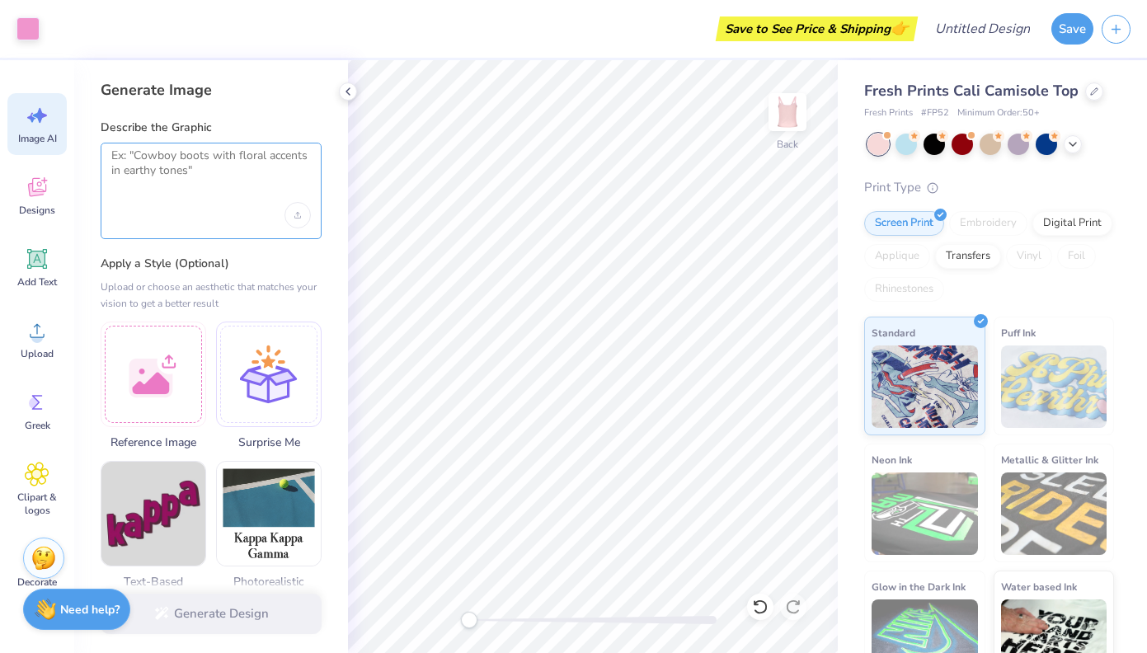
click at [184, 155] on textarea at bounding box center [211, 168] width 200 height 41
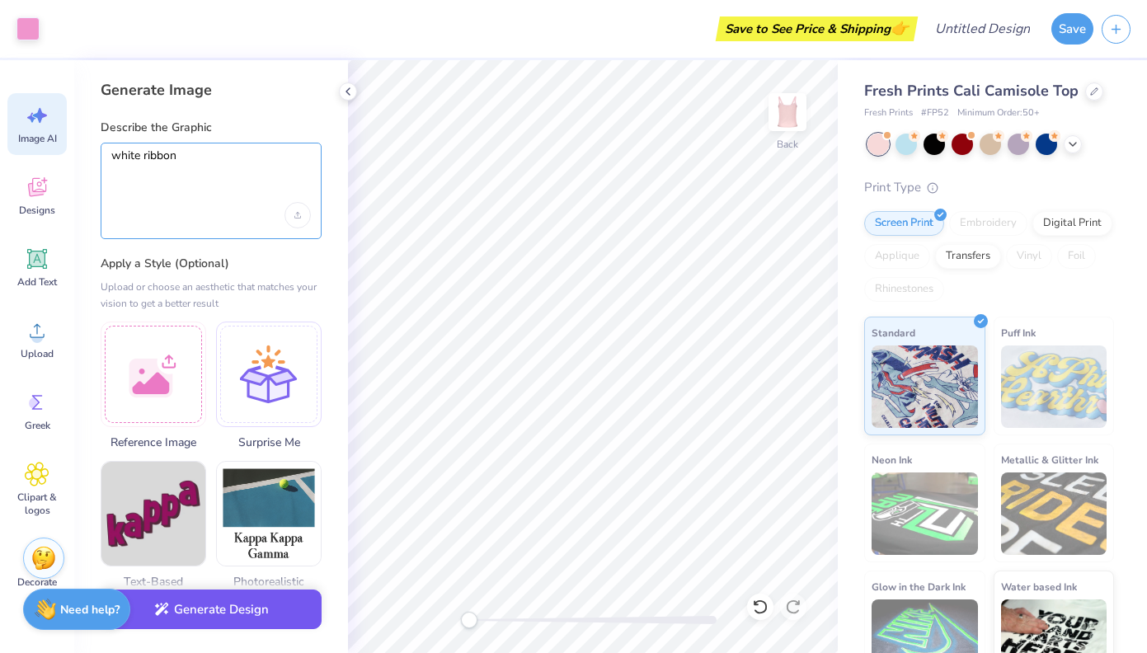
type textarea "white ribbon"
click at [218, 626] on button "Generate Design" at bounding box center [211, 610] width 221 height 40
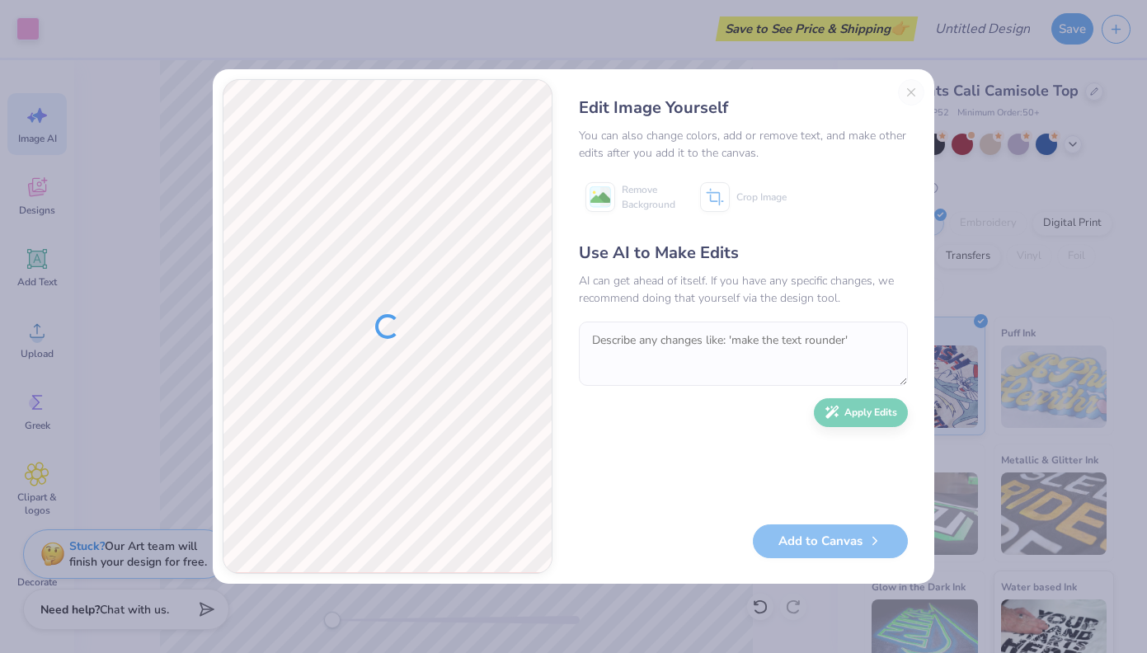
click at [915, 92] on div "Edit Image Yourself You can also change colors, add or remove text, and make ot…" at bounding box center [743, 326] width 362 height 495
click at [903, 92] on div "Edit Image Yourself You can also change colors, add or remove text, and make ot…" at bounding box center [743, 326] width 362 height 495
click at [906, 92] on div "Edit Image Yourself You can also change colors, add or remove text, and make ot…" at bounding box center [743, 326] width 362 height 495
click at [912, 91] on div "Edit Image Yourself You can also change colors, add or remove text, and make ot…" at bounding box center [743, 326] width 362 height 495
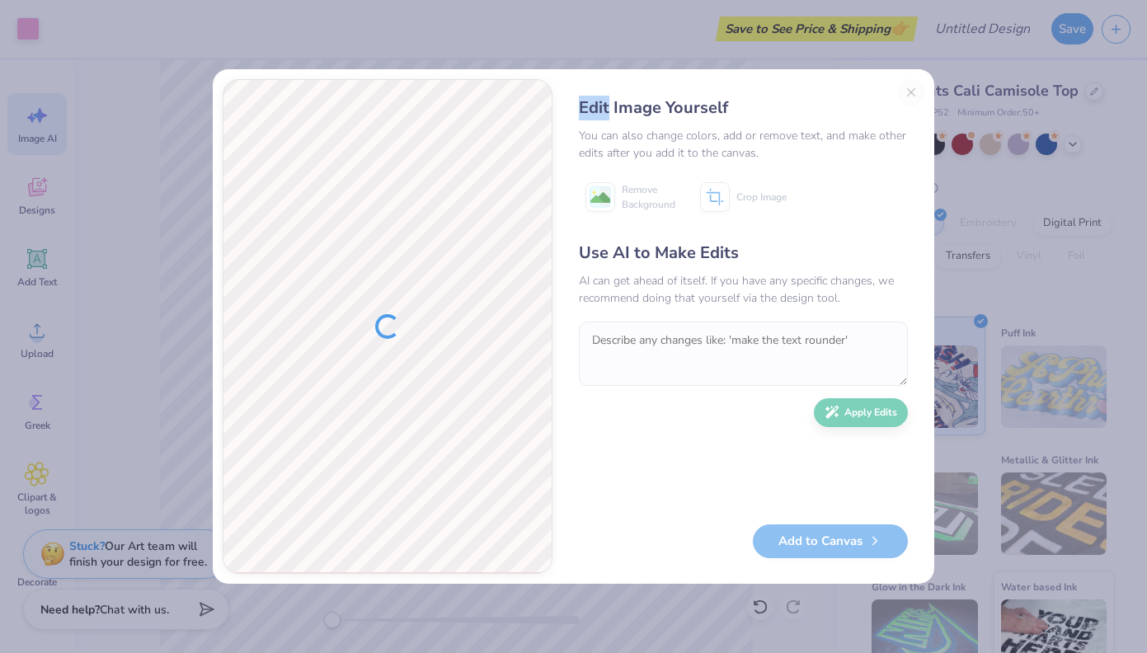
click at [466, 327] on div at bounding box center [387, 326] width 328 height 493
click at [806, 543] on div "Add to Canvas" at bounding box center [743, 542] width 329 height 34
click at [808, 537] on div "Add to Canvas" at bounding box center [743, 542] width 329 height 34
click at [909, 98] on div "Edit Image Yourself You can also change colors, add or remove text, and make ot…" at bounding box center [743, 326] width 362 height 495
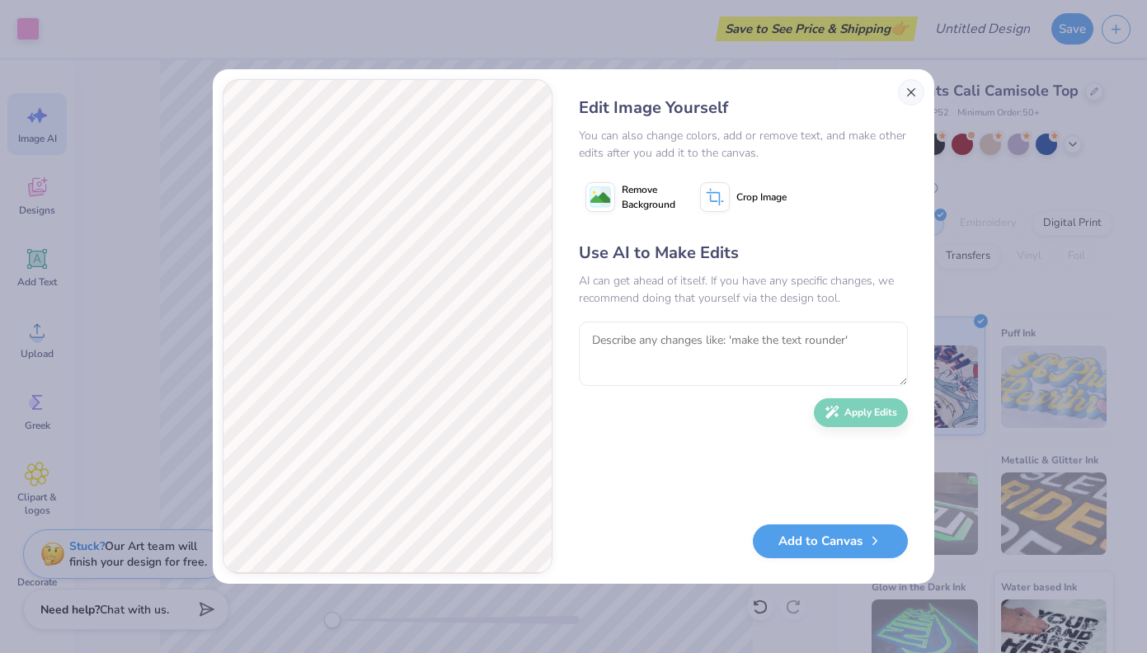
click at [906, 96] on button "Close" at bounding box center [911, 92] width 26 height 26
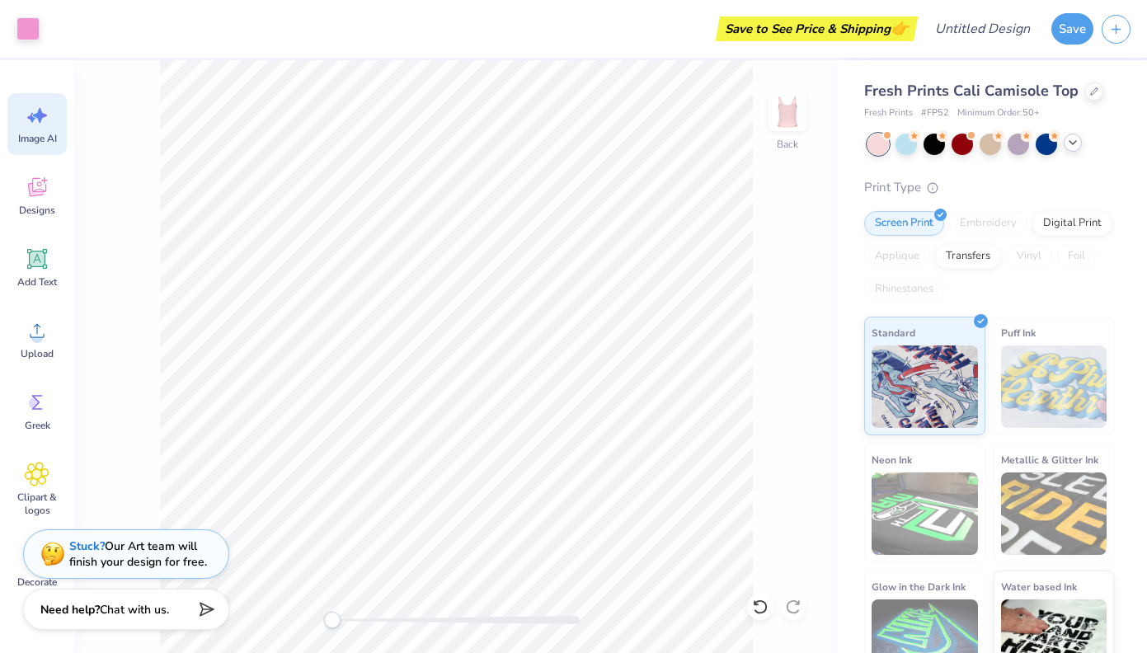
click at [1069, 140] on icon at bounding box center [1072, 142] width 13 height 13
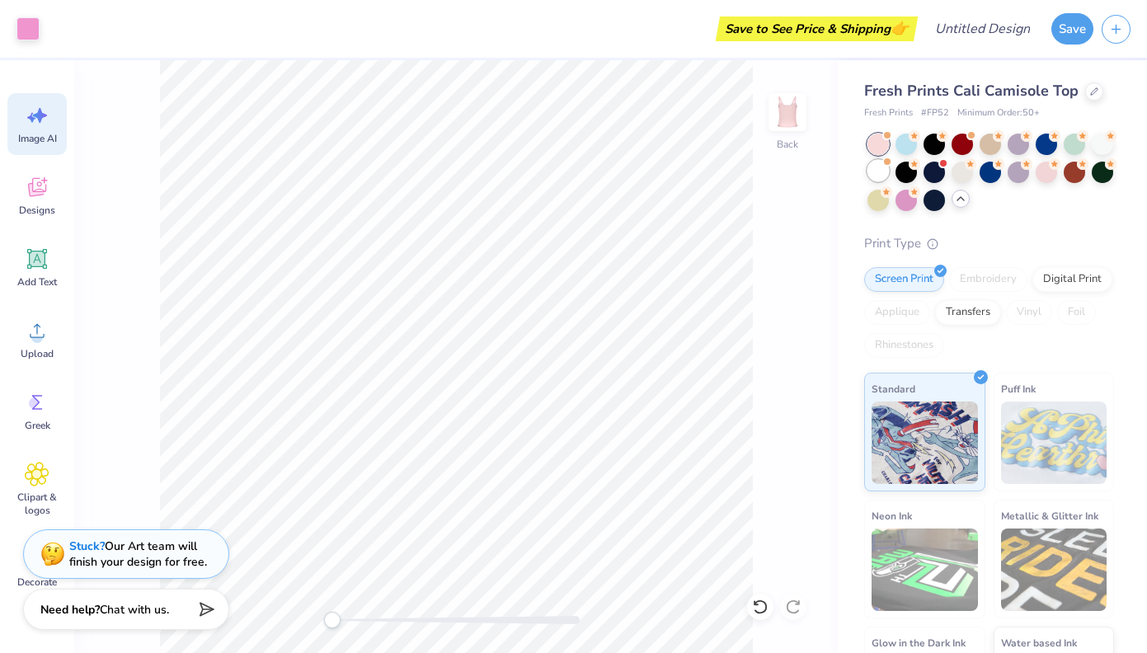
click at [872, 169] on div at bounding box center [878, 170] width 21 height 21
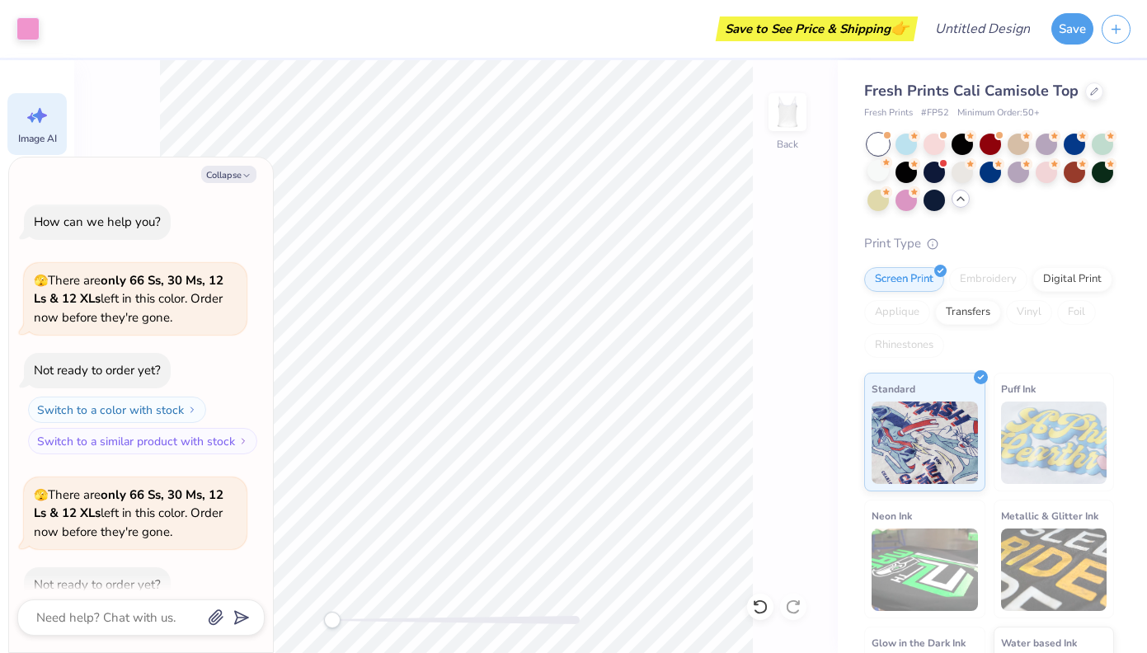
scroll to position [299, 0]
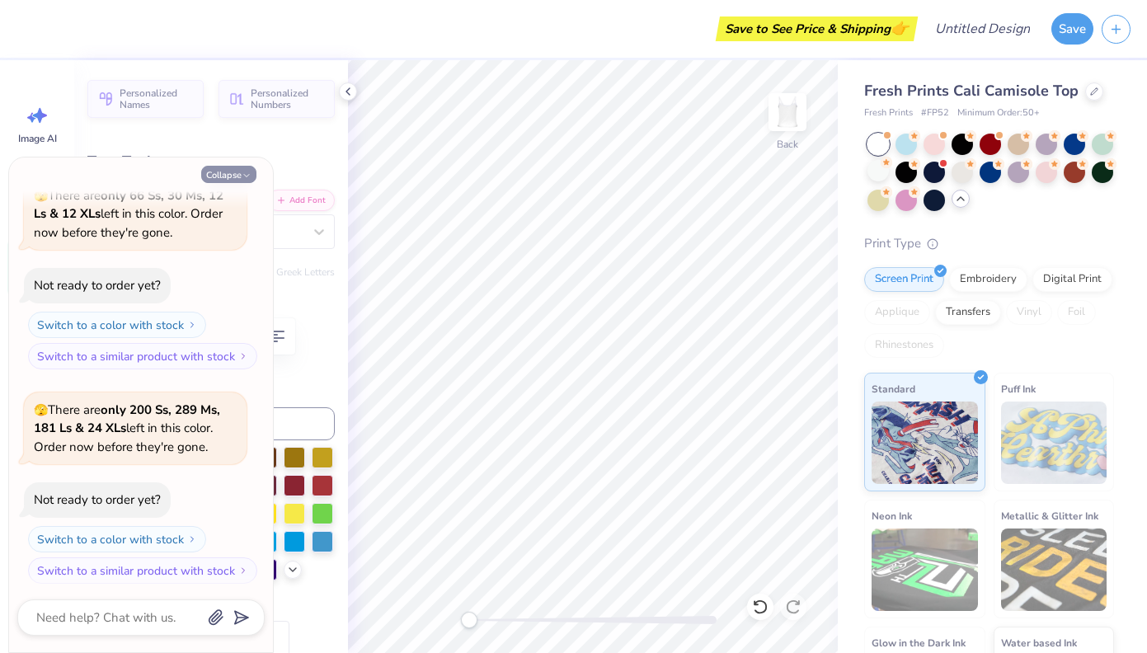
click at [246, 173] on icon "button" at bounding box center [247, 176] width 10 height 10
type textarea "x"
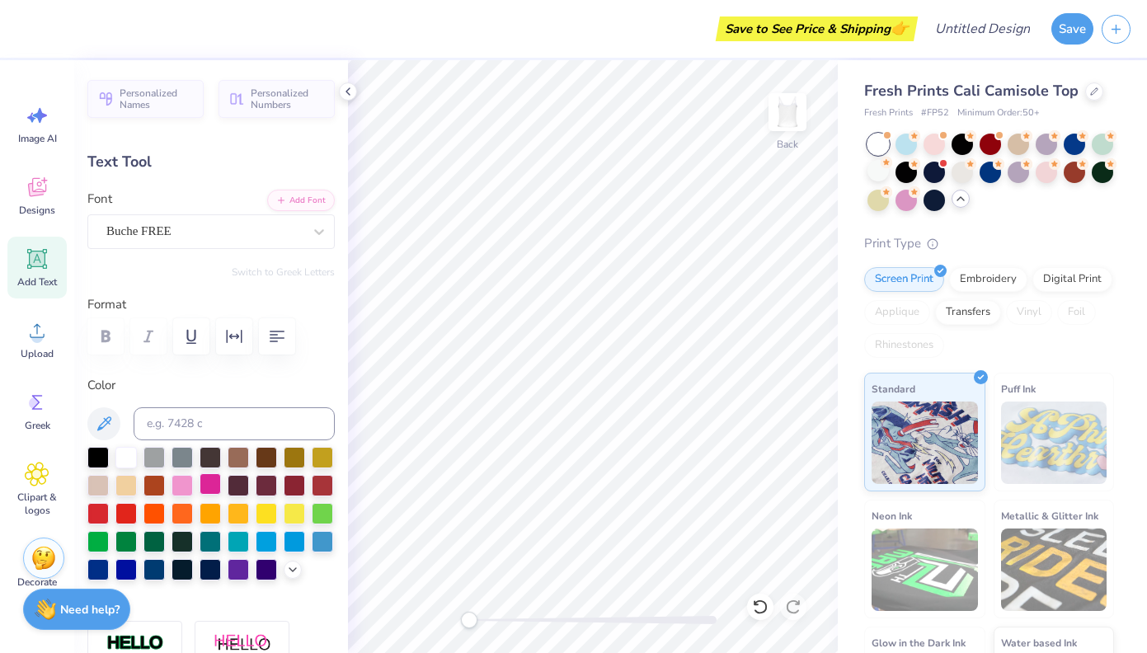
click at [207, 483] on div at bounding box center [210, 483] width 21 height 21
type input "2.66"
type input "0.33"
type input "4.21"
click at [200, 477] on div at bounding box center [210, 483] width 21 height 21
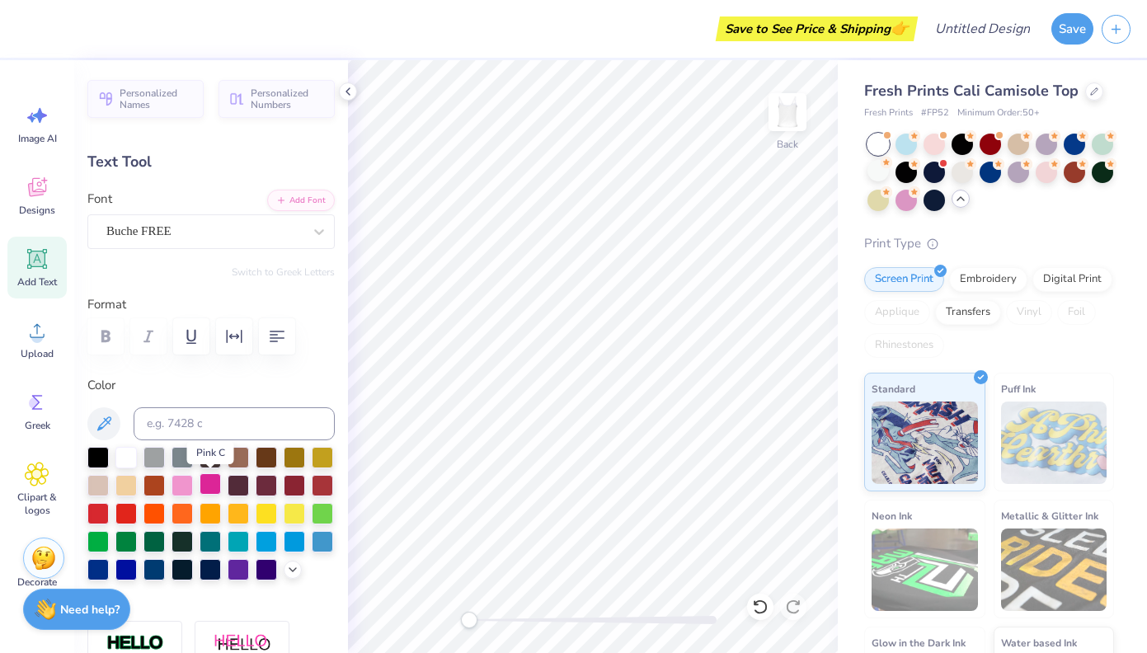
click at [209, 483] on div at bounding box center [210, 483] width 21 height 21
type input "2.05"
type input "0.47"
type input "3.53"
click at [205, 477] on div at bounding box center [210, 483] width 21 height 21
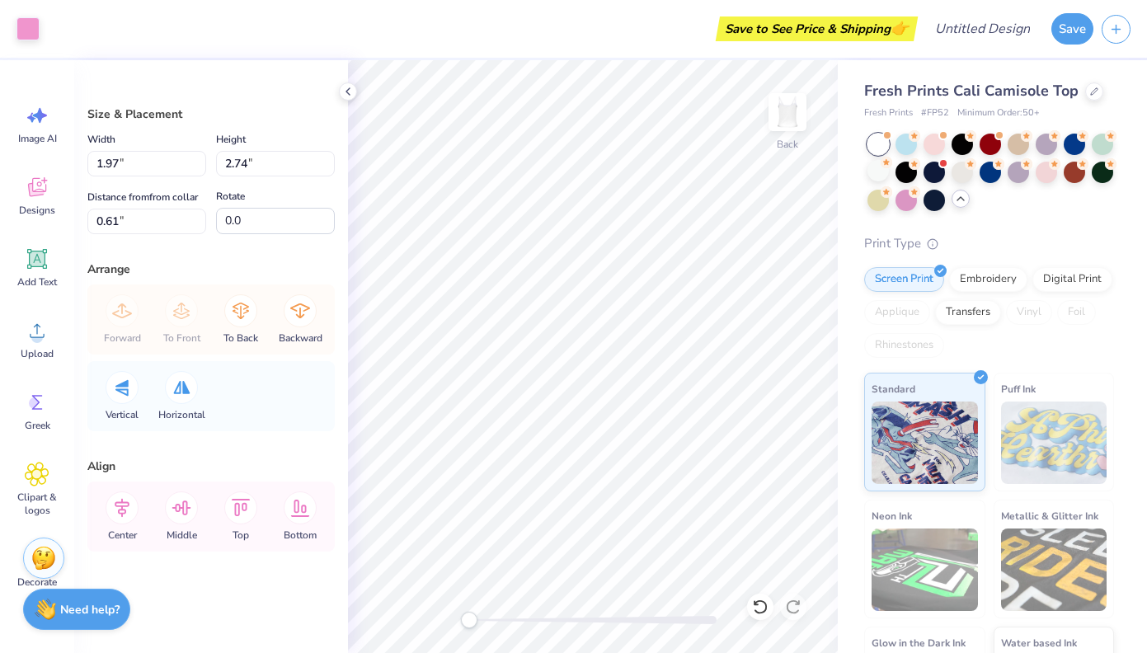
type input "1.26"
type input "1.75"
type input "1.11"
type input "1.55"
type input "2.08"
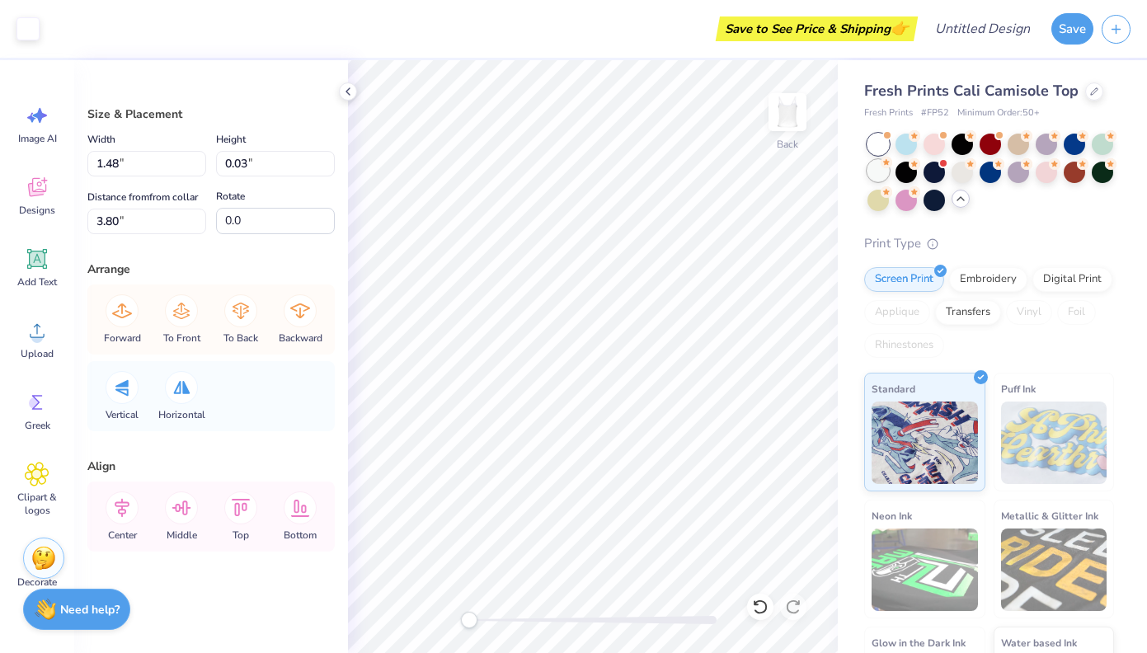
click at [879, 169] on div at bounding box center [878, 170] width 21 height 21
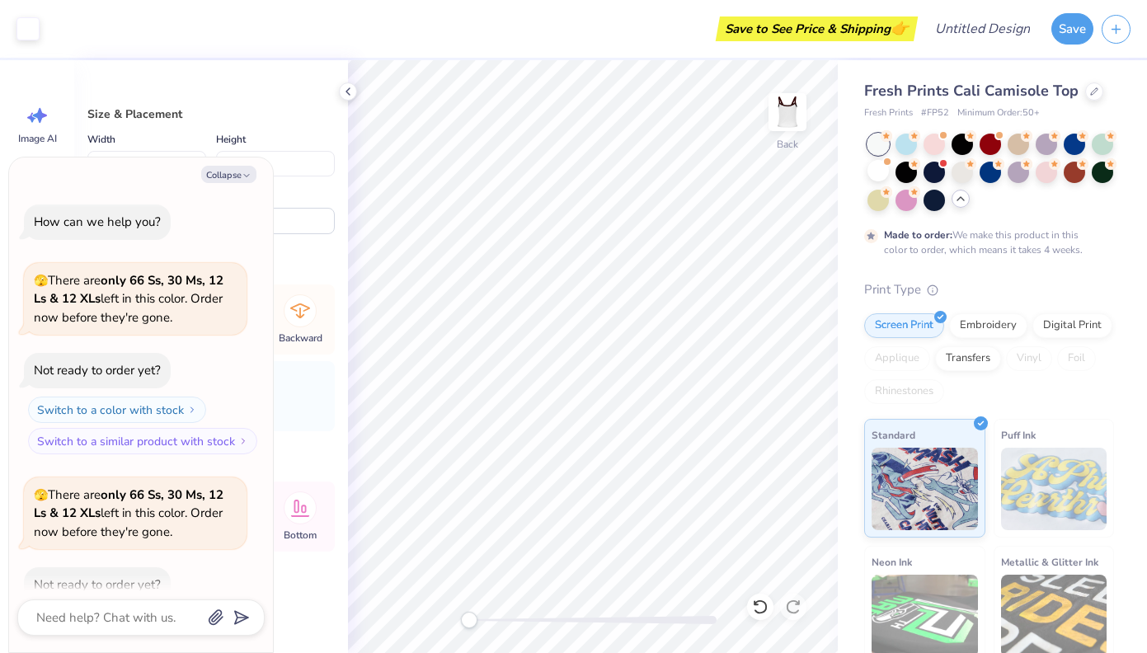
scroll to position [435, 0]
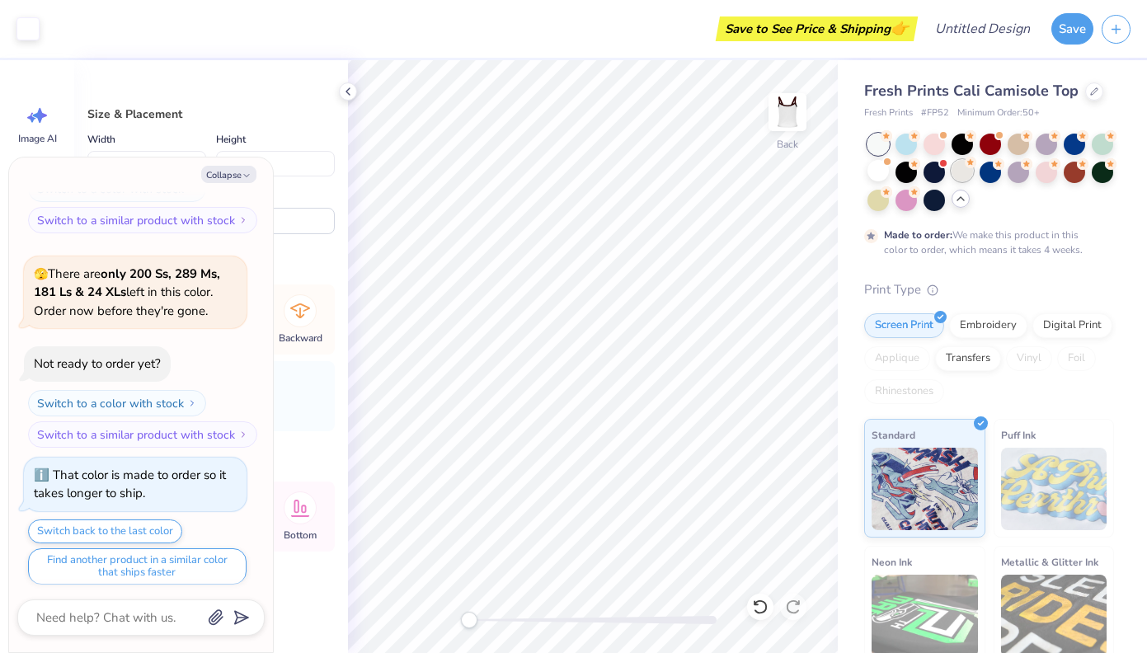
click at [966, 172] on div at bounding box center [962, 170] width 21 height 21
type textarea "x"
type input "0.81"
type input "1.13"
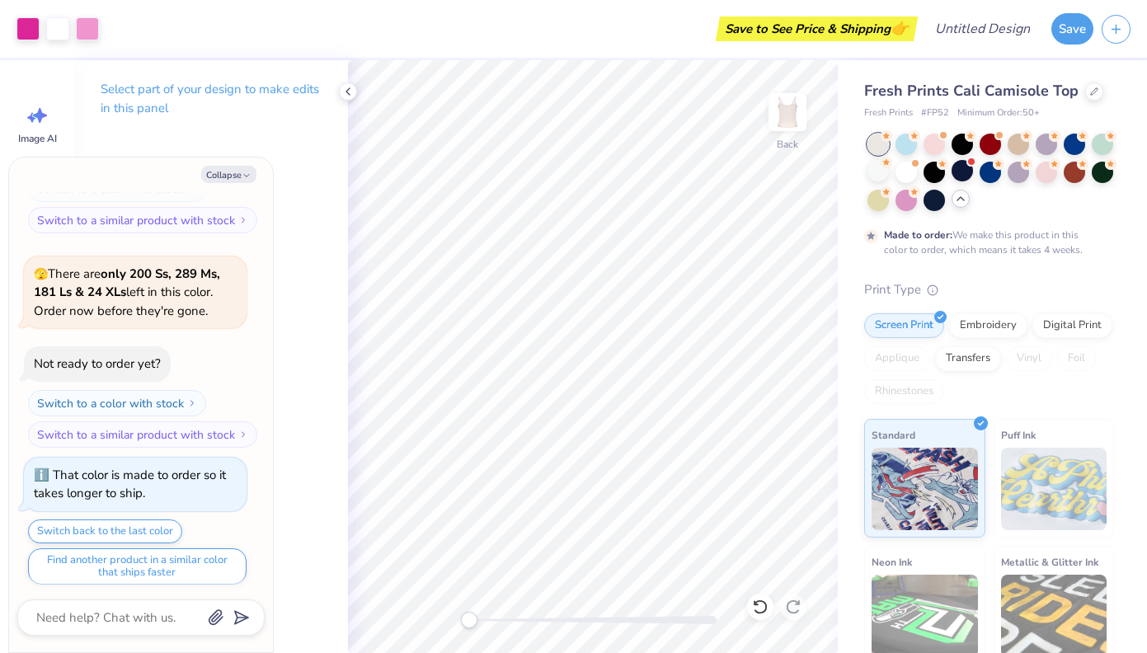
type textarea "x"
